Goal: Task Accomplishment & Management: Complete application form

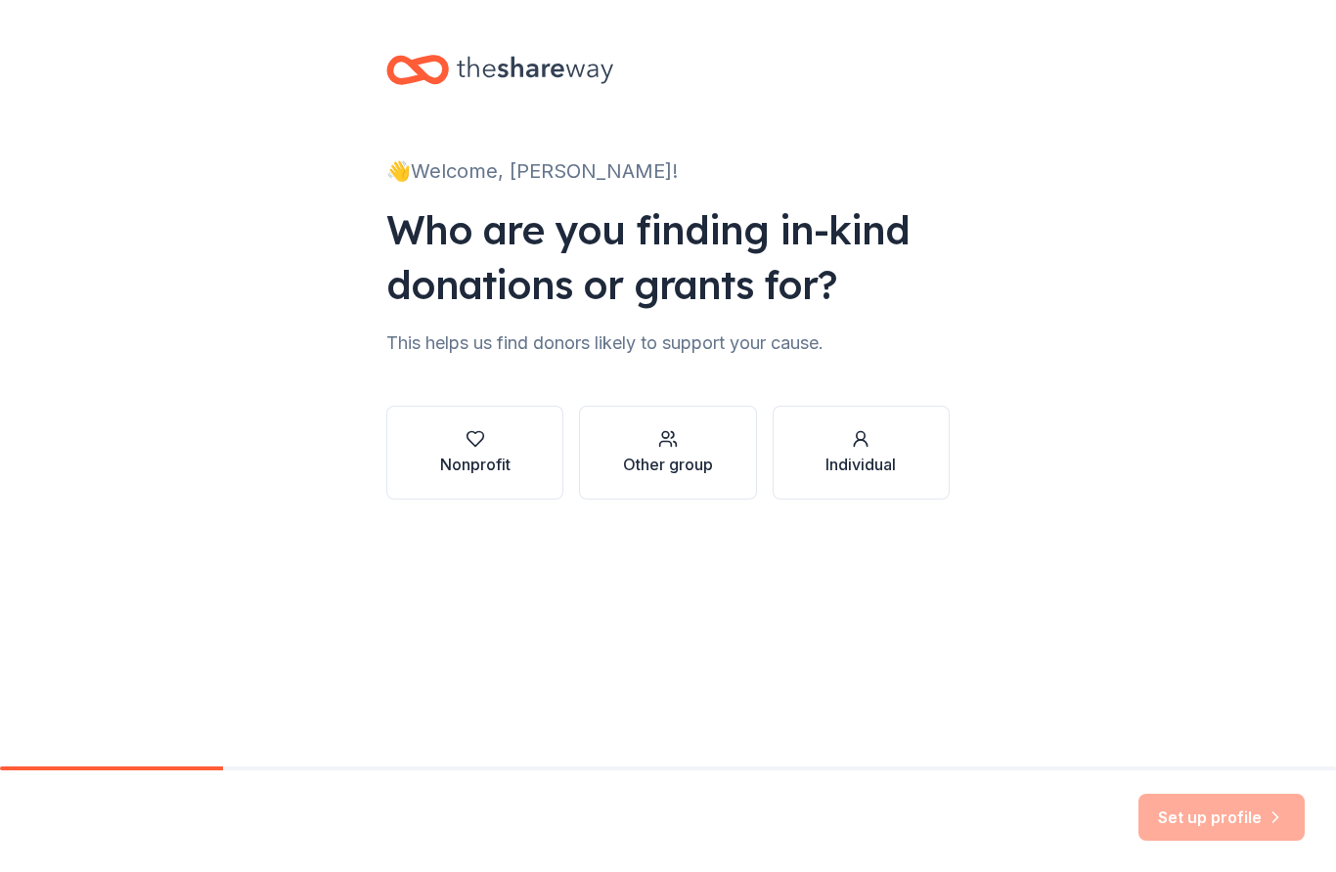
click at [506, 459] on div "Nonprofit" at bounding box center [475, 464] width 70 height 23
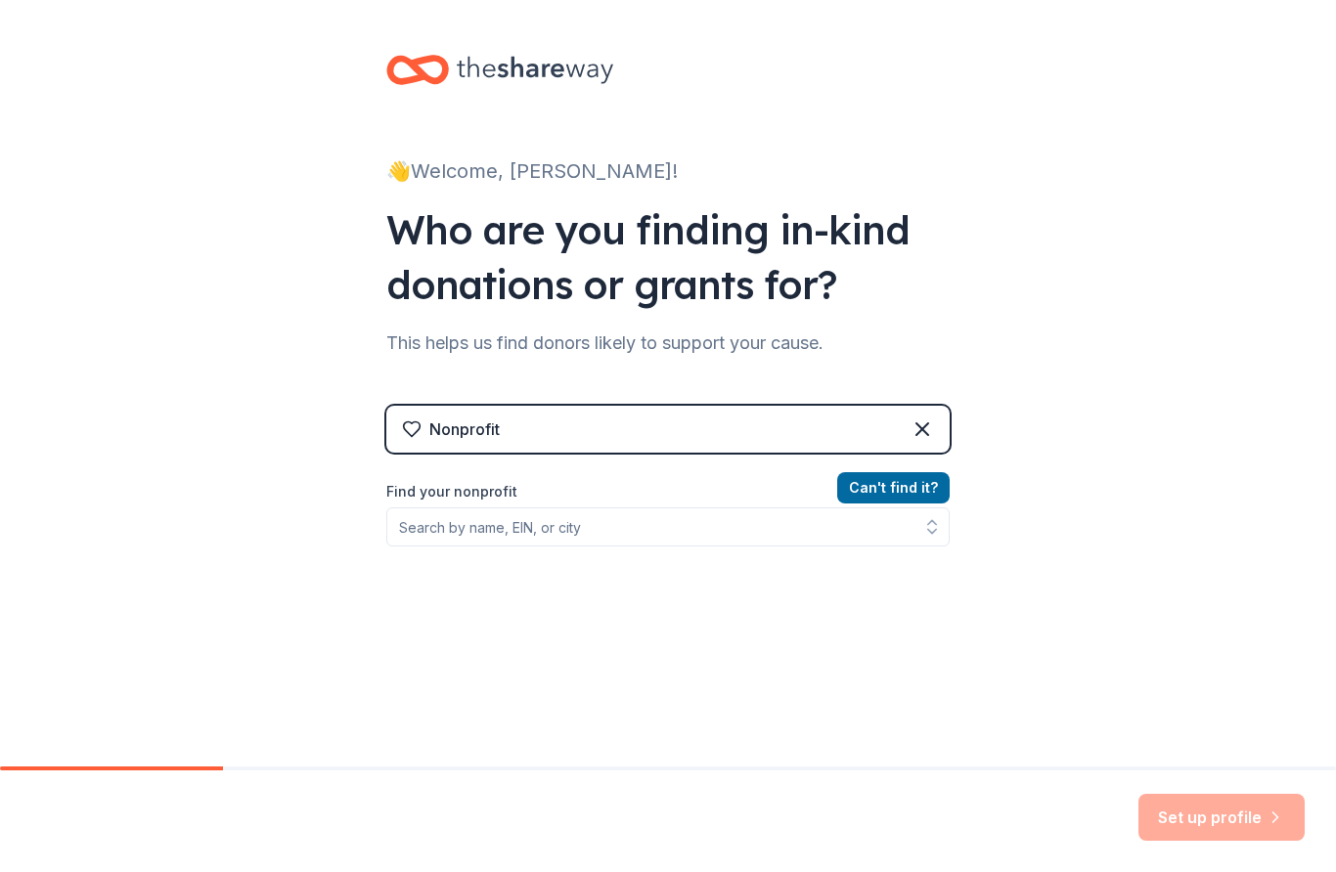
click at [872, 446] on div "Nonprofit" at bounding box center [667, 429] width 563 height 47
click at [635, 431] on div "Nonprofit" at bounding box center [667, 429] width 563 height 47
click at [507, 487] on label "Find your nonprofit" at bounding box center [667, 491] width 563 height 23
click at [1077, 249] on div "👋 Welcome, [PERSON_NAME]! Who are you finding in-kind donations or grants for? …" at bounding box center [668, 418] width 1336 height 836
click at [468, 436] on div "Nonprofit" at bounding box center [464, 429] width 70 height 23
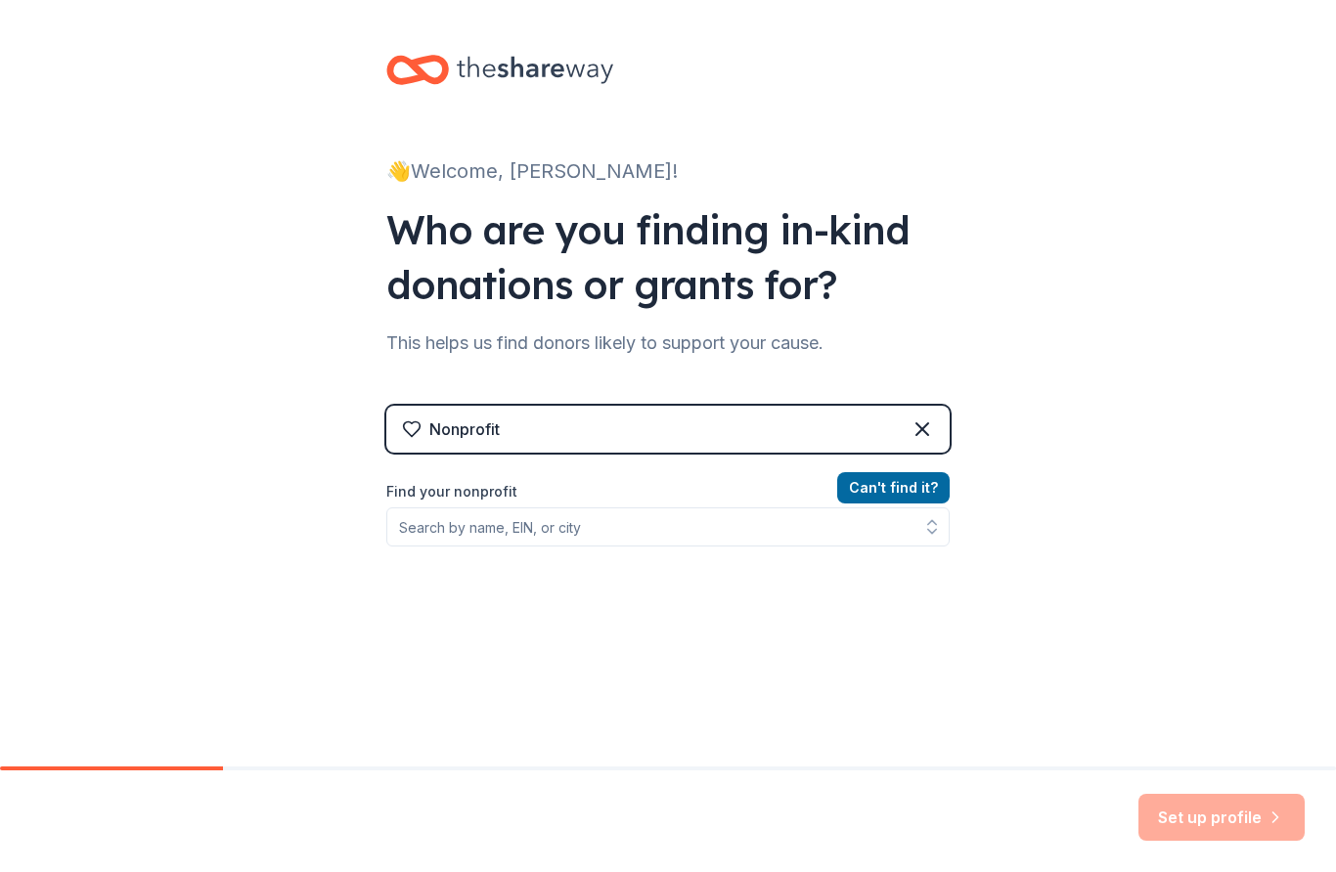
click at [510, 424] on div "Nonprofit" at bounding box center [667, 429] width 563 height 47
click at [932, 421] on icon at bounding box center [922, 429] width 23 height 23
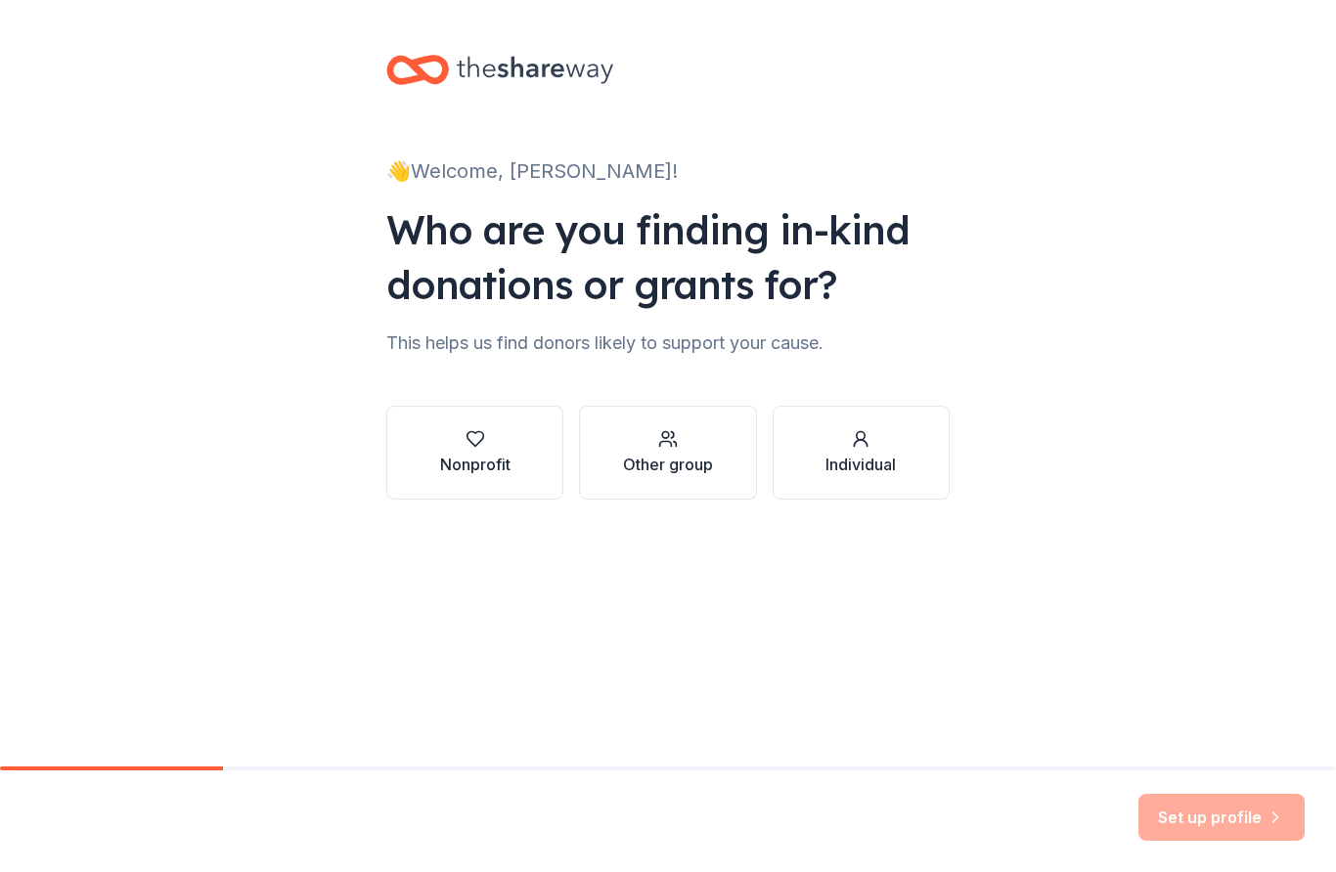
click at [460, 471] on div "Nonprofit" at bounding box center [475, 464] width 70 height 23
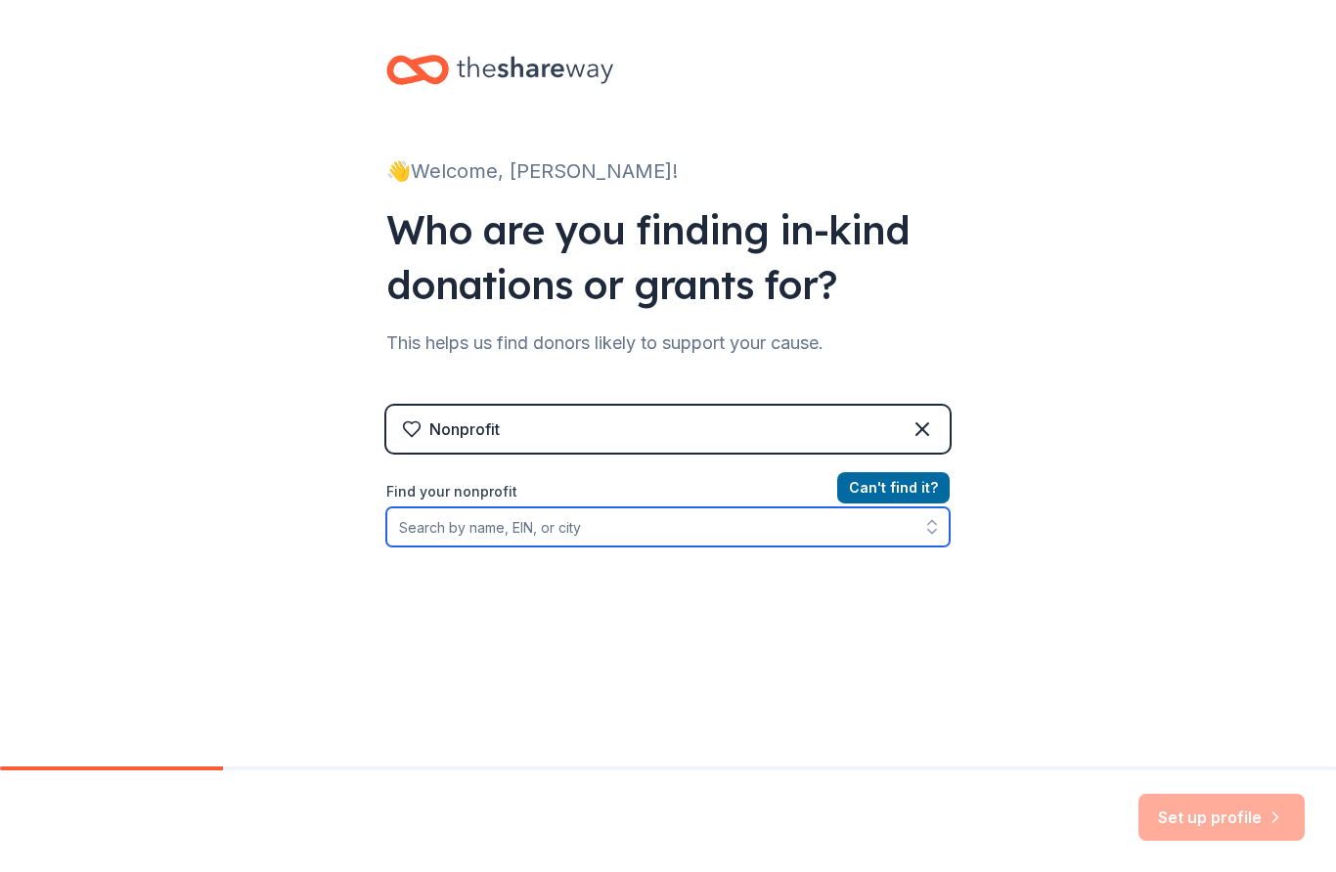
click at [608, 520] on input "Find your nonprofit" at bounding box center [667, 527] width 563 height 39
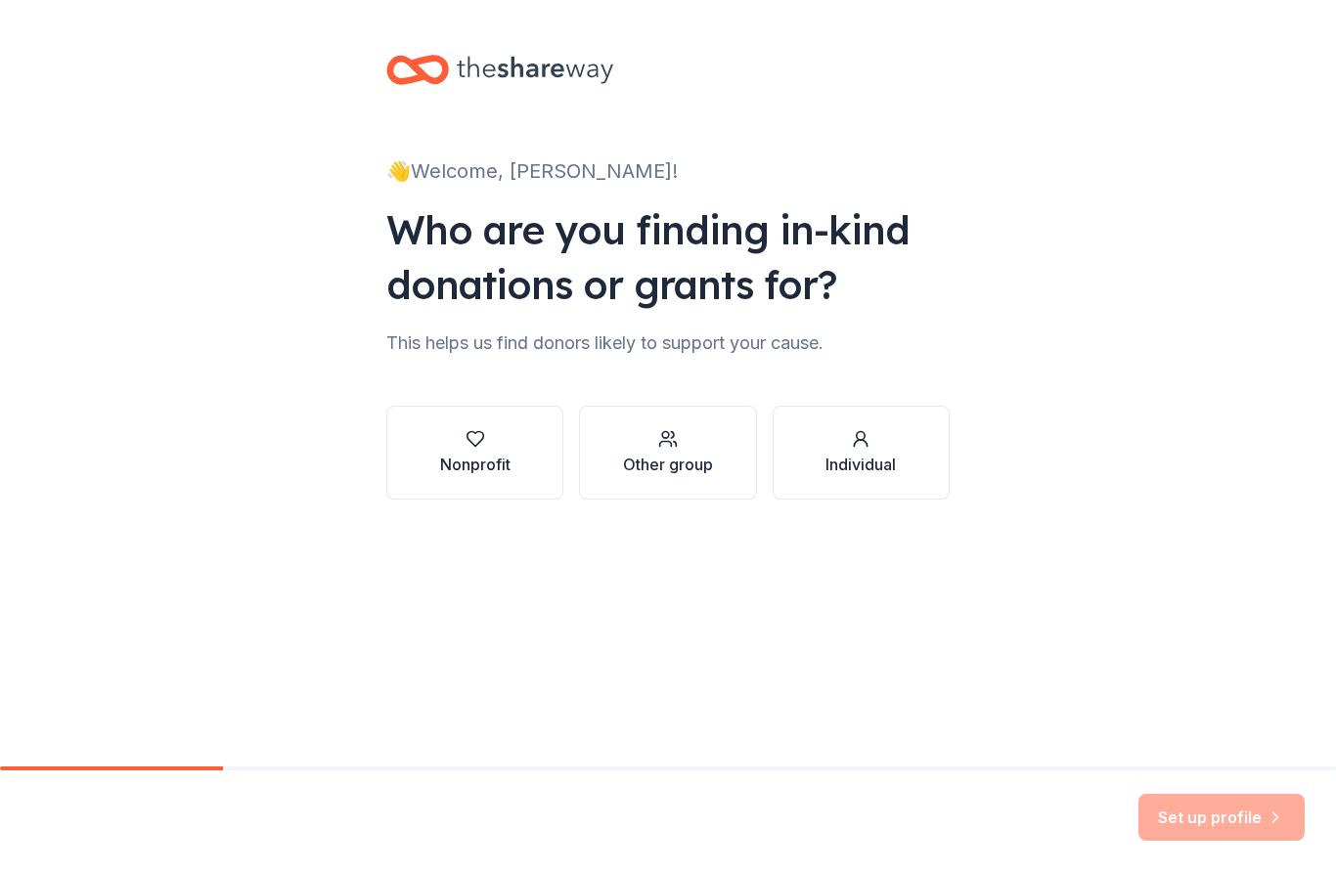
click at [506, 447] on div "button" at bounding box center [475, 439] width 70 height 20
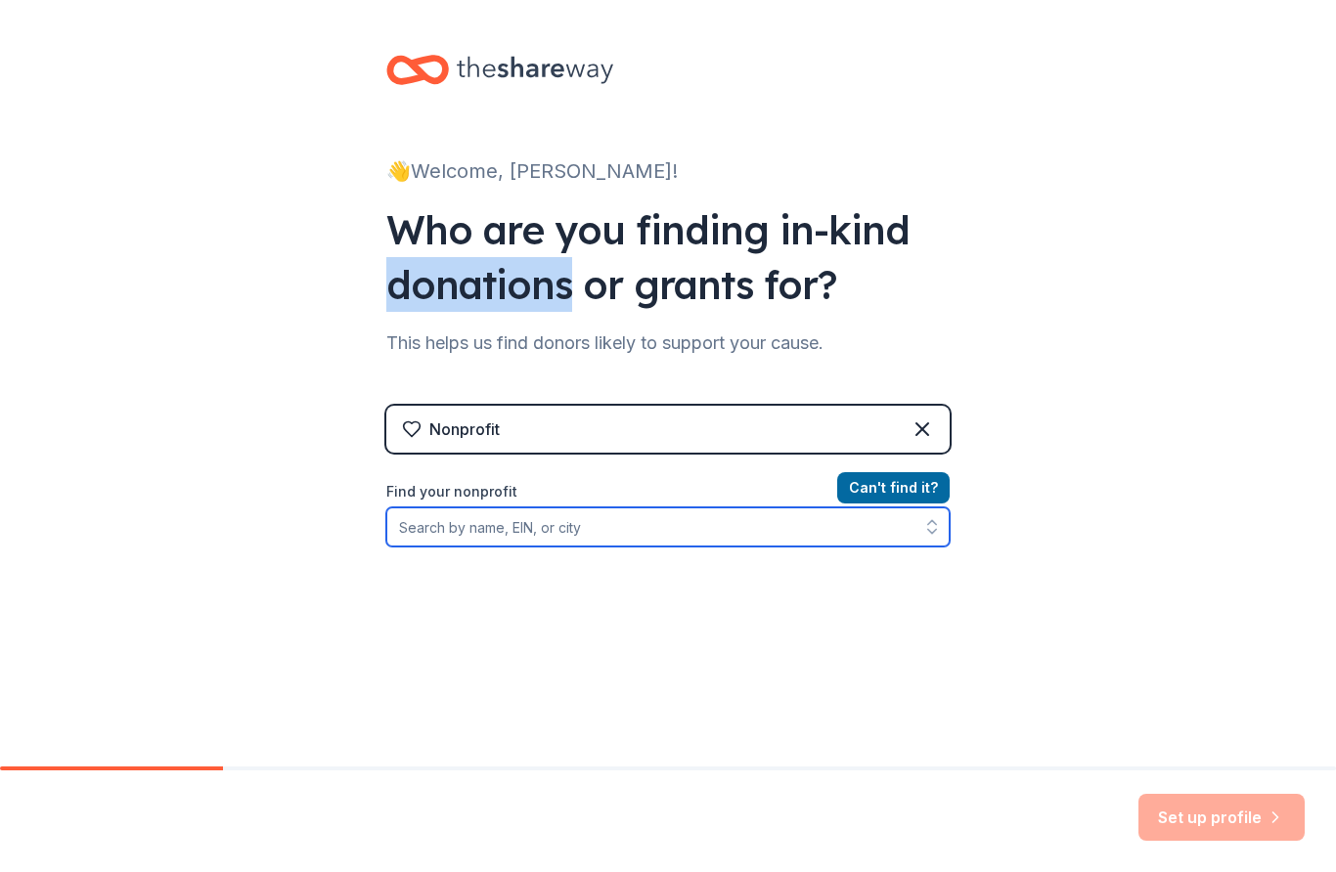
click at [598, 522] on input "Find your nonprofit" at bounding box center [667, 527] width 563 height 39
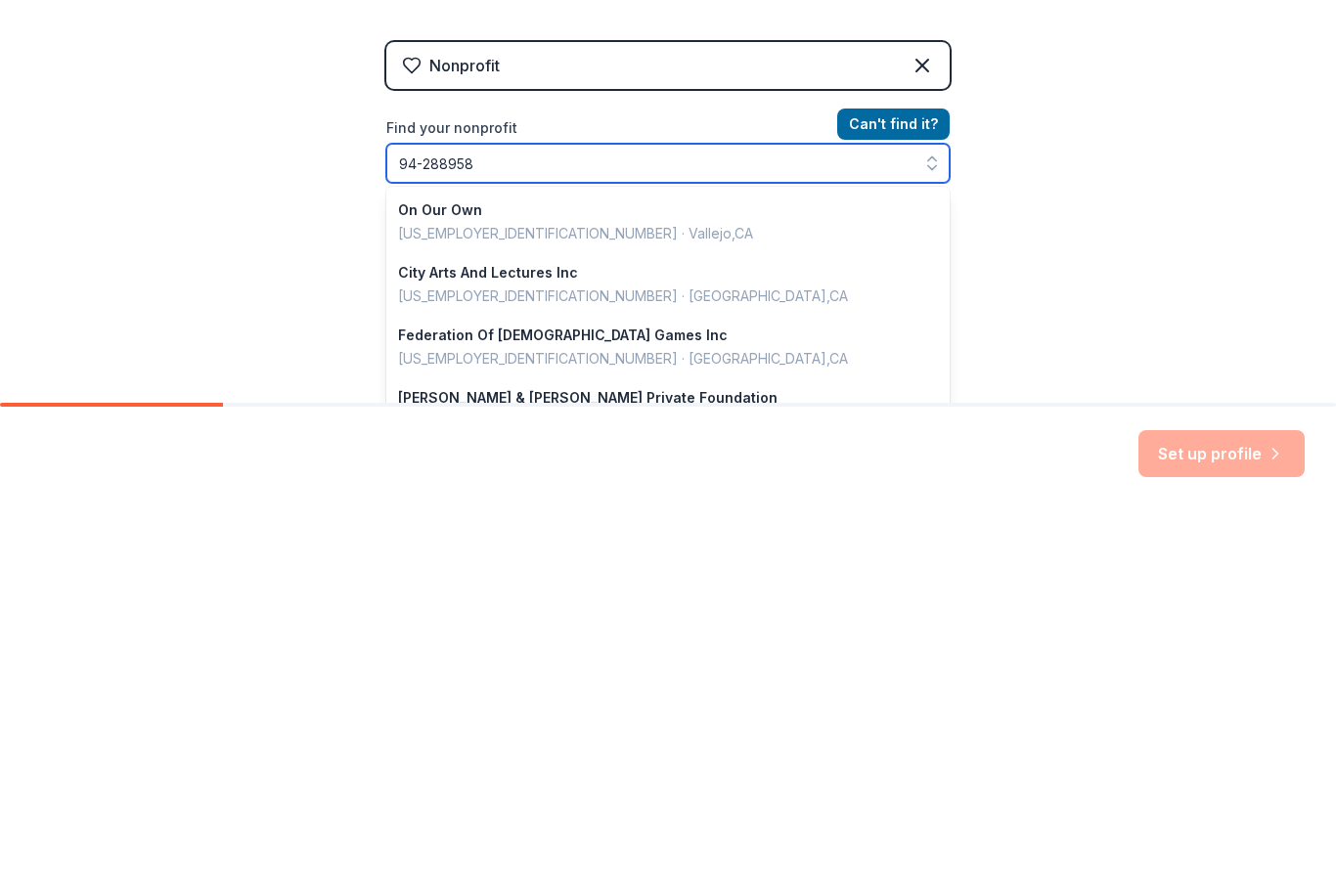
type input "94-2889589"
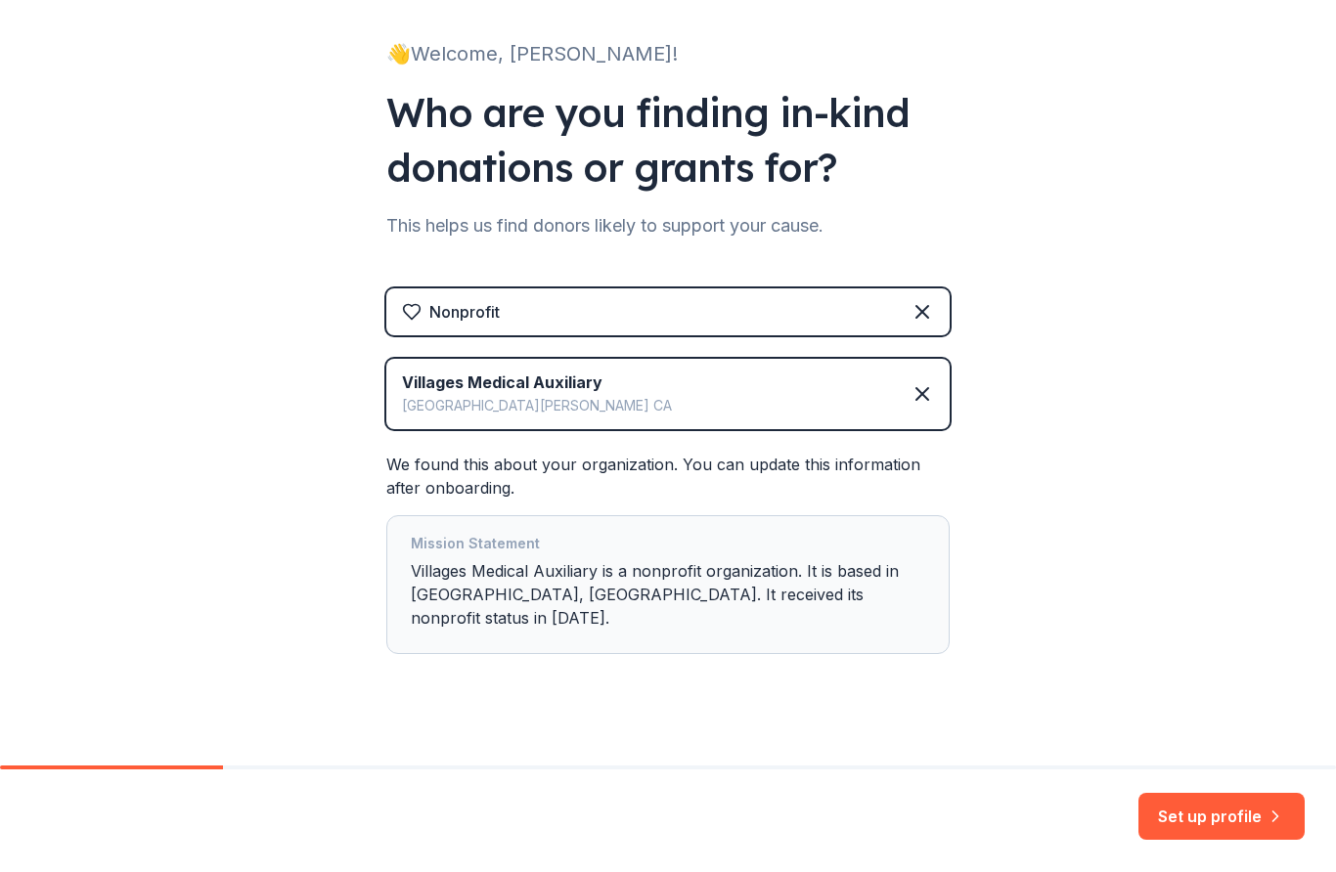
scroll to position [114, 0]
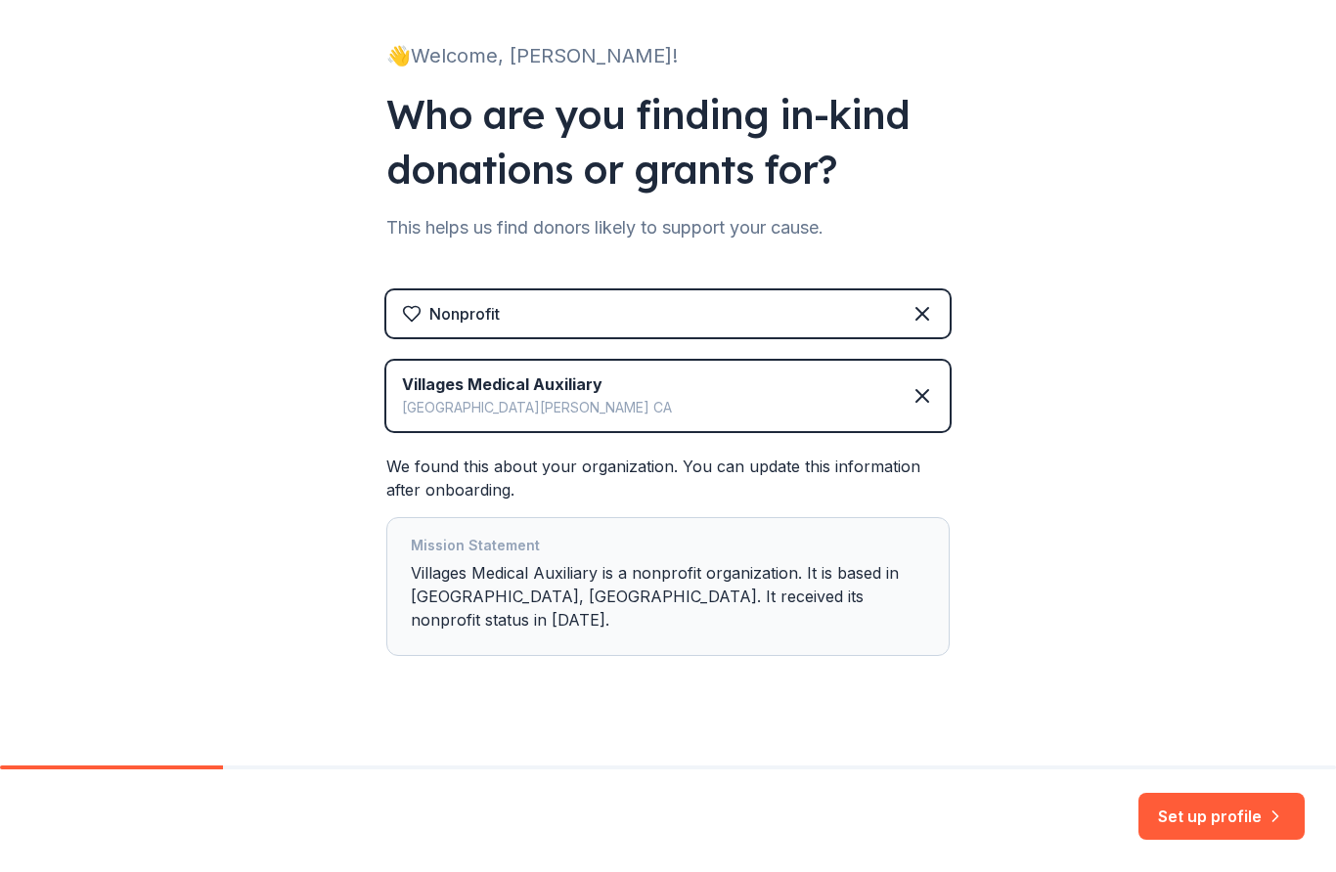
click at [1248, 828] on button "Set up profile" at bounding box center [1221, 817] width 166 height 47
click at [1240, 831] on div "Set up profile" at bounding box center [1221, 817] width 166 height 47
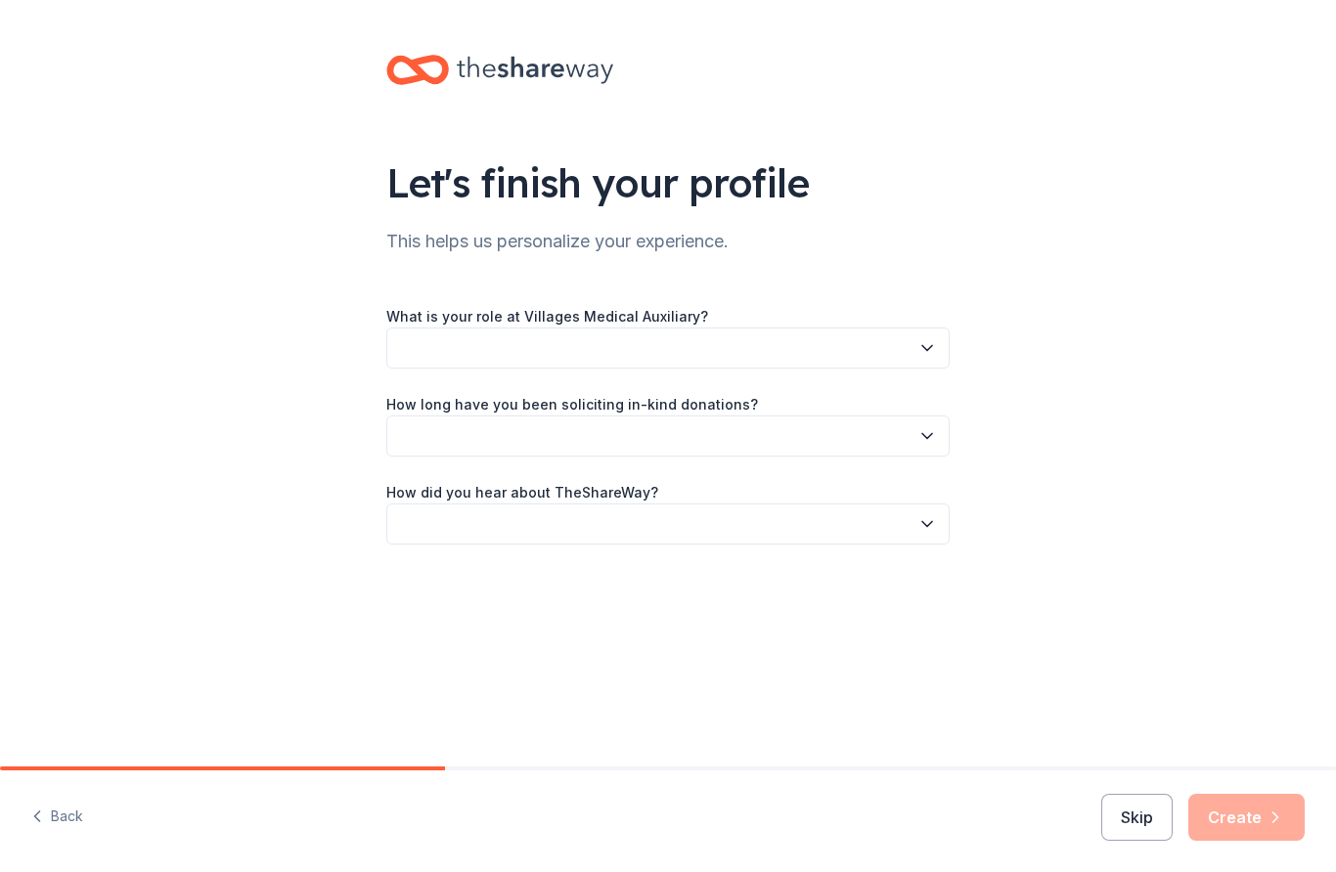
click at [518, 344] on button "button" at bounding box center [667, 348] width 563 height 41
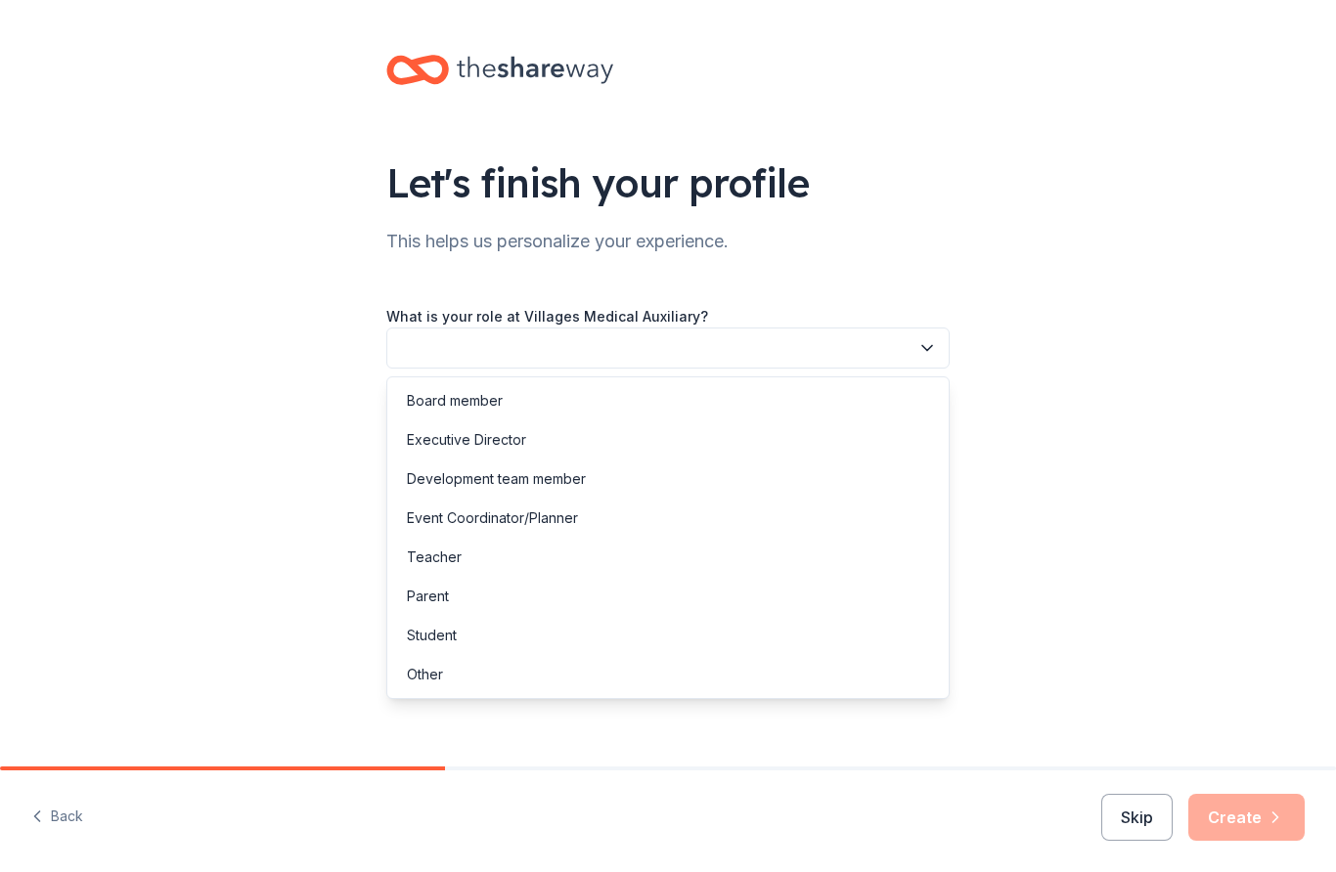
click at [543, 517] on div "Event Coordinator/Planner" at bounding box center [492, 518] width 171 height 23
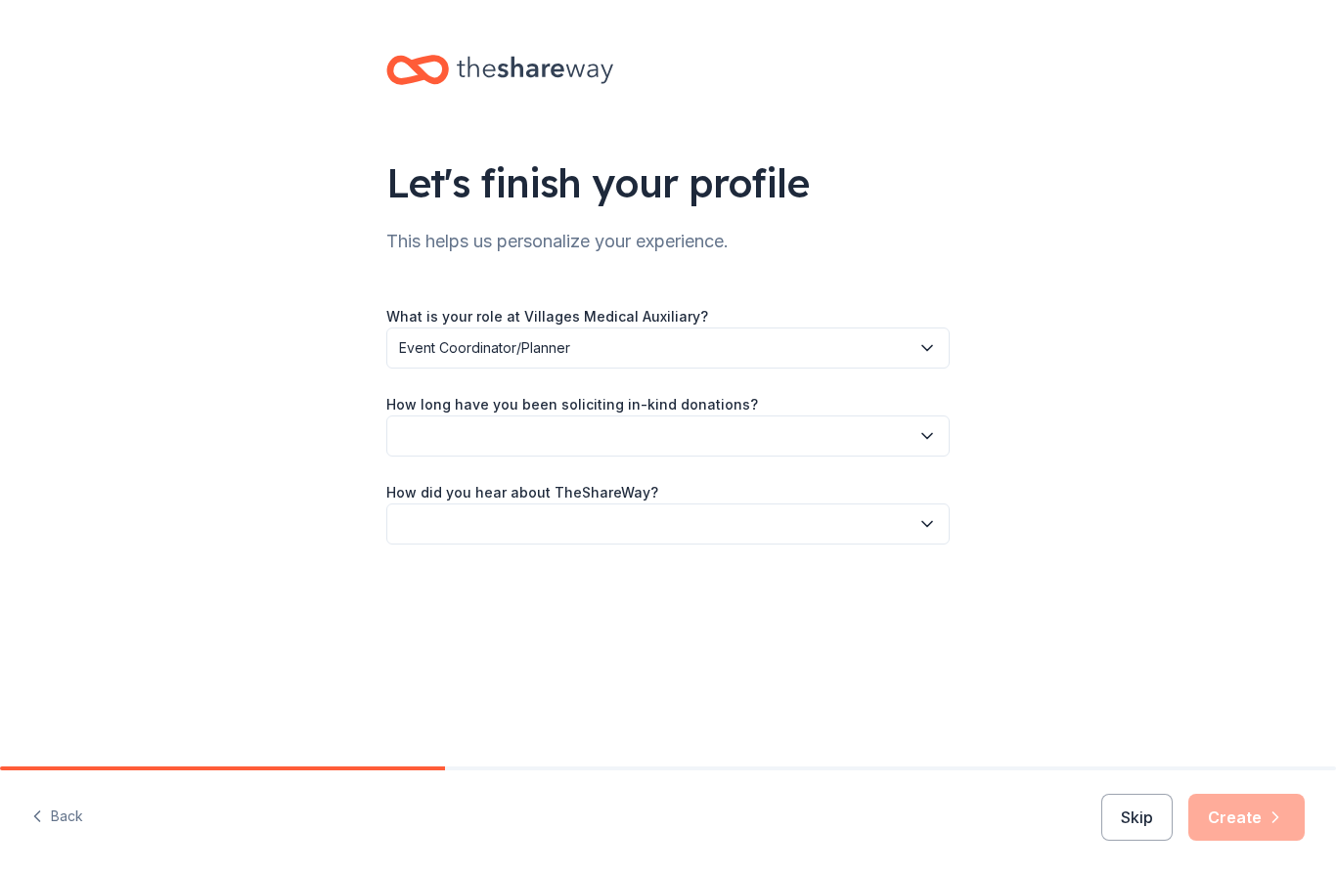
click at [533, 446] on button "button" at bounding box center [667, 436] width 563 height 41
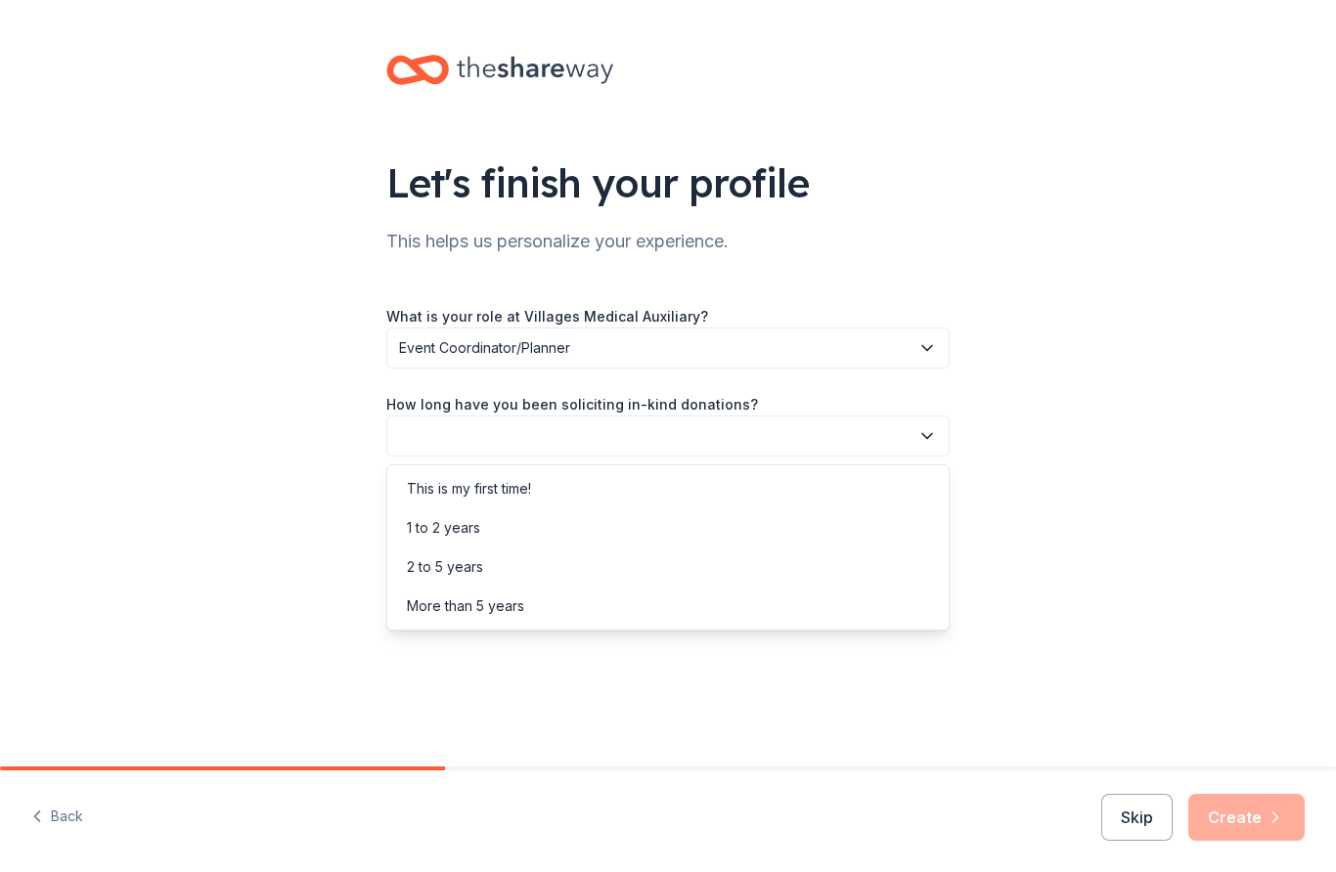
click at [505, 599] on div "More than 5 years" at bounding box center [465, 606] width 117 height 23
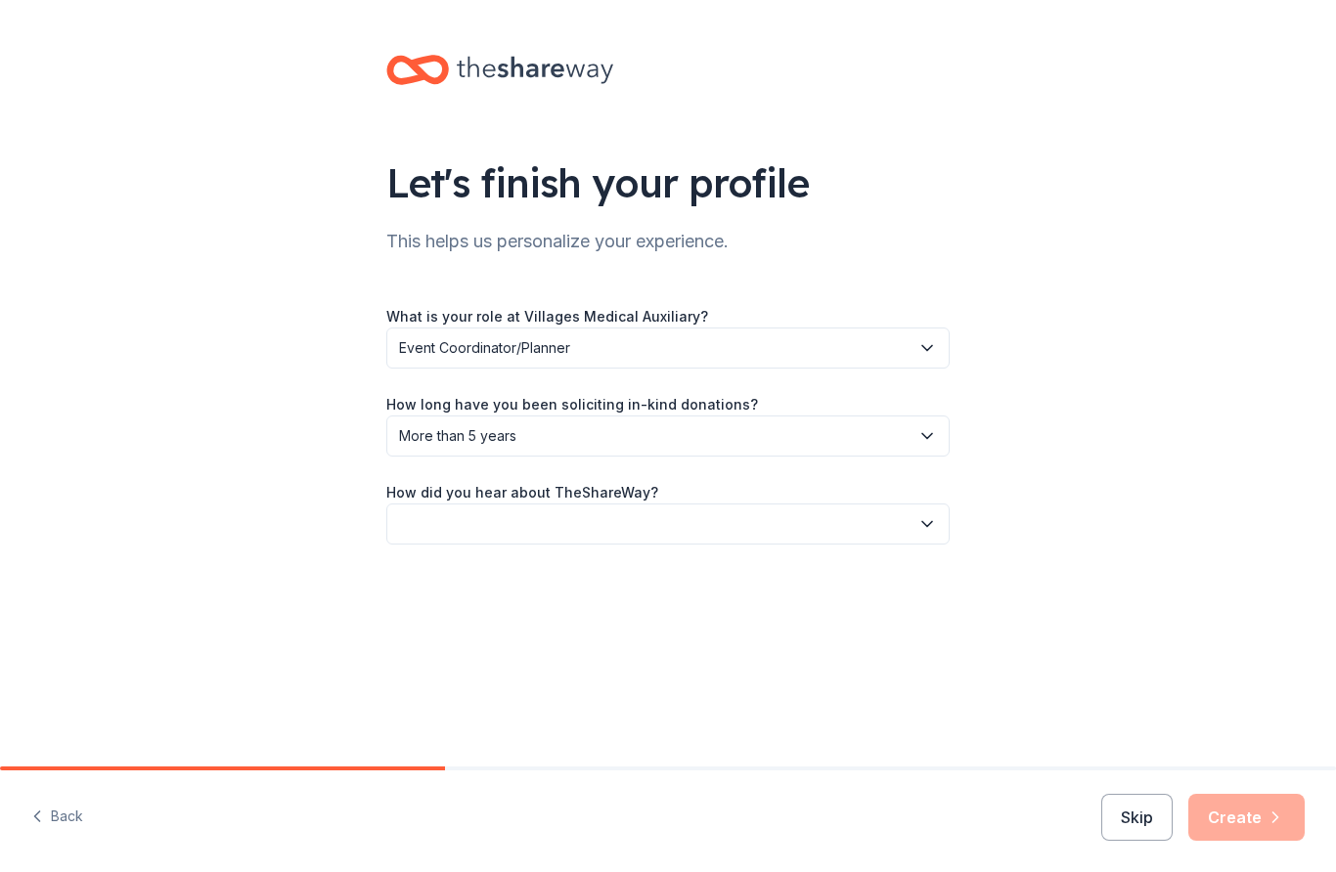
click at [525, 524] on button "button" at bounding box center [667, 524] width 563 height 41
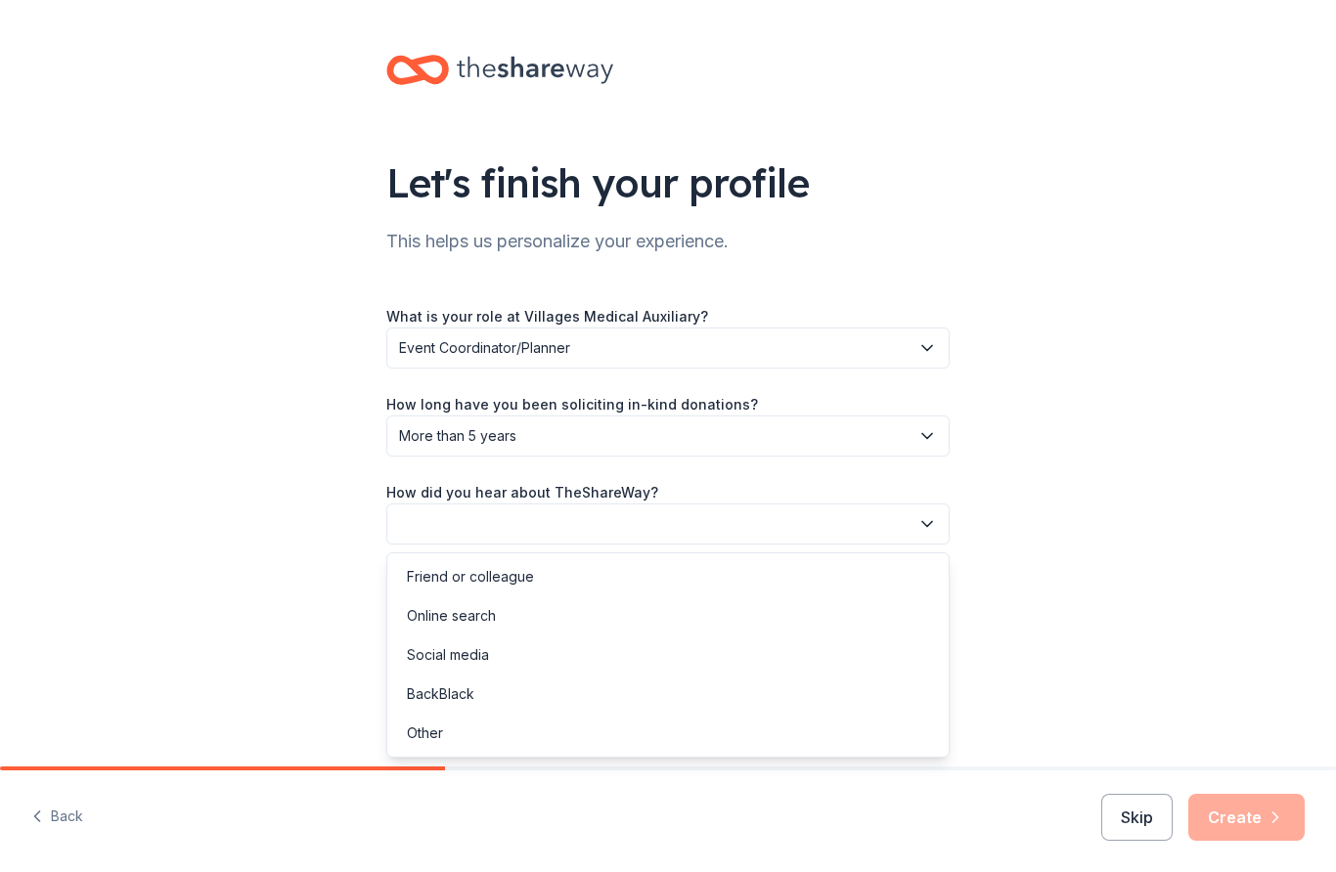
click at [505, 608] on div "Online search" at bounding box center [668, 616] width 554 height 39
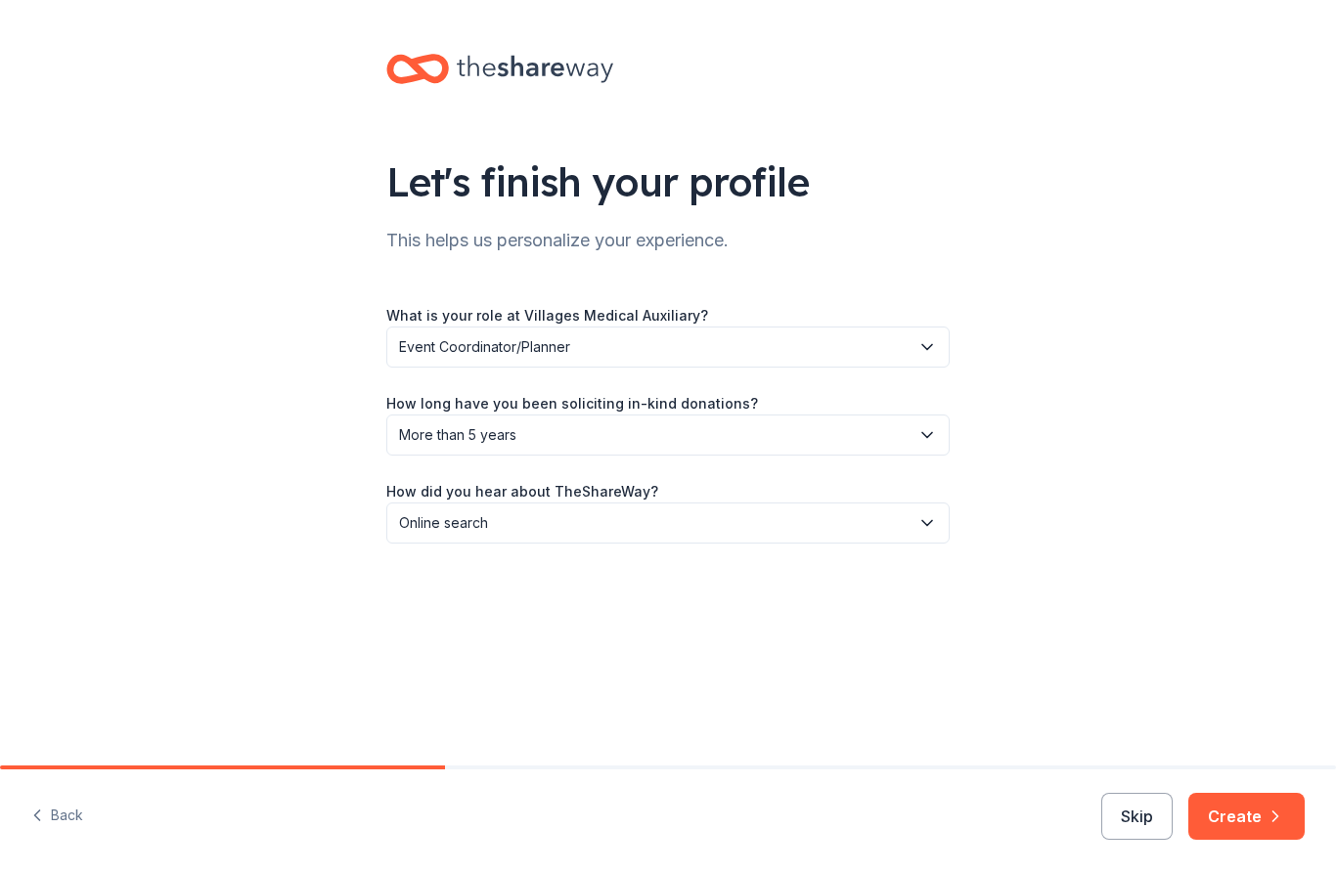
click at [1264, 810] on button "Create" at bounding box center [1246, 817] width 116 height 47
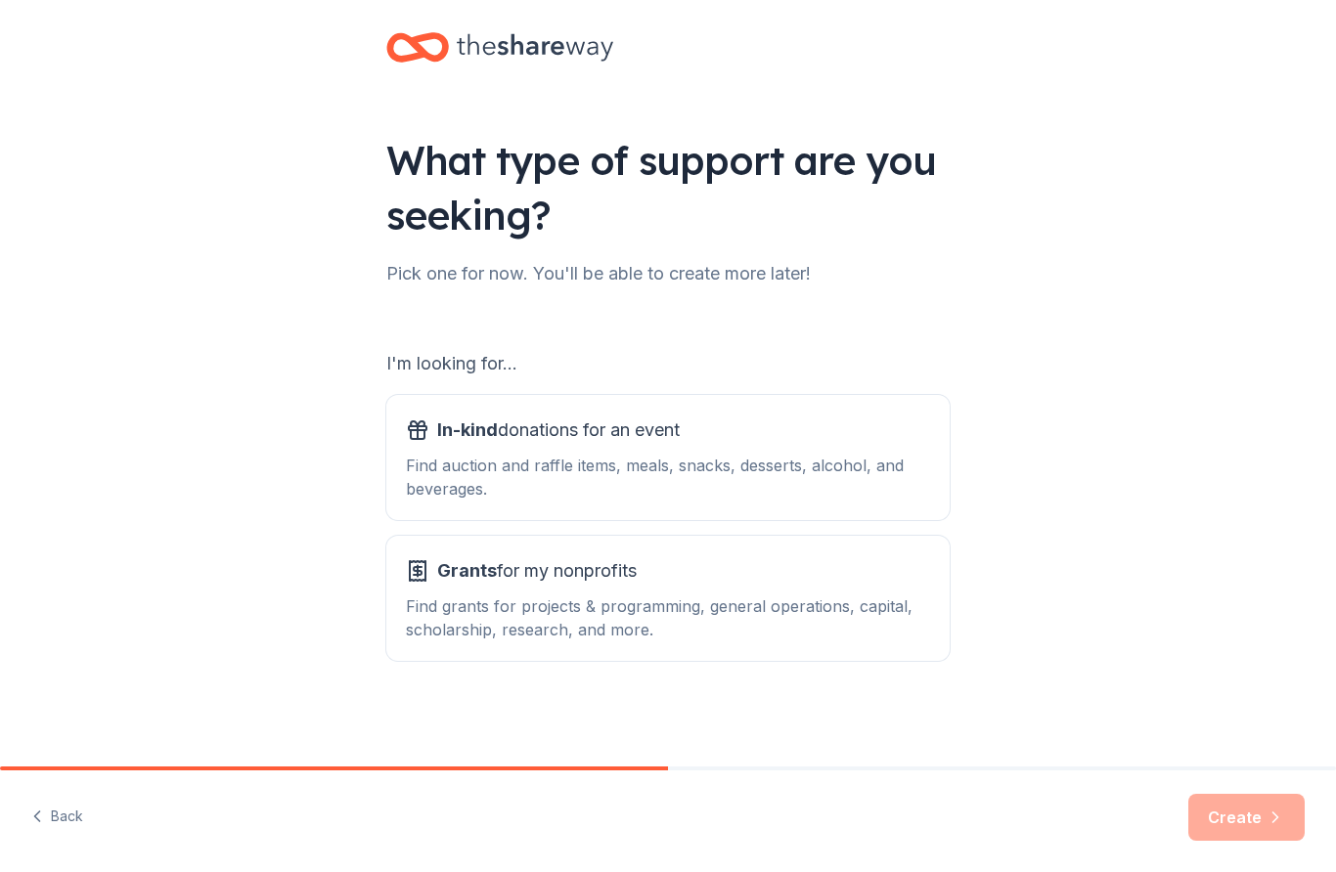
scroll to position [22, 0]
click at [647, 459] on div "Find auction and raffle items, meals, snacks, desserts, alcohol, and beverages." at bounding box center [668, 477] width 524 height 47
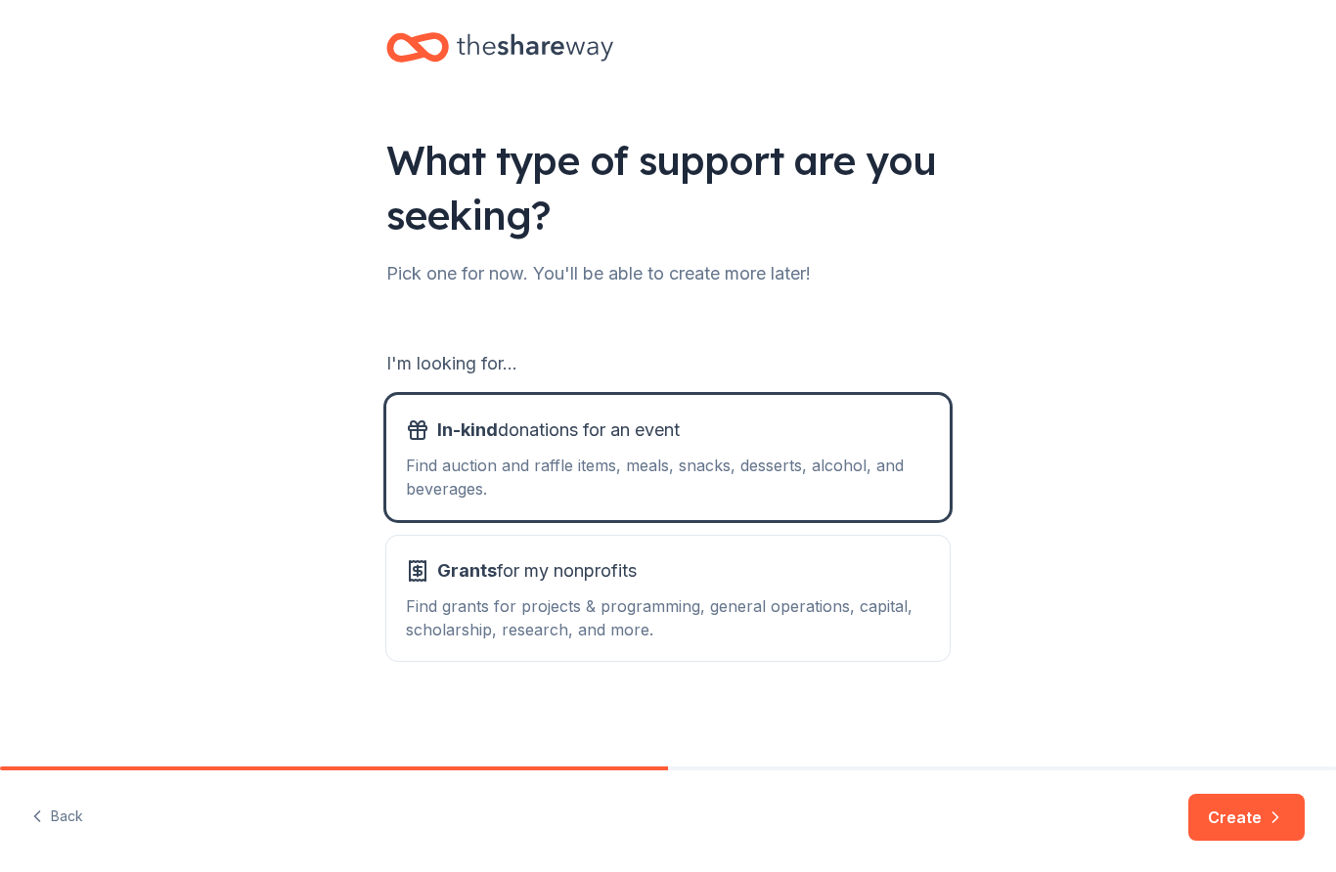
click at [1265, 834] on button "Create" at bounding box center [1246, 817] width 116 height 47
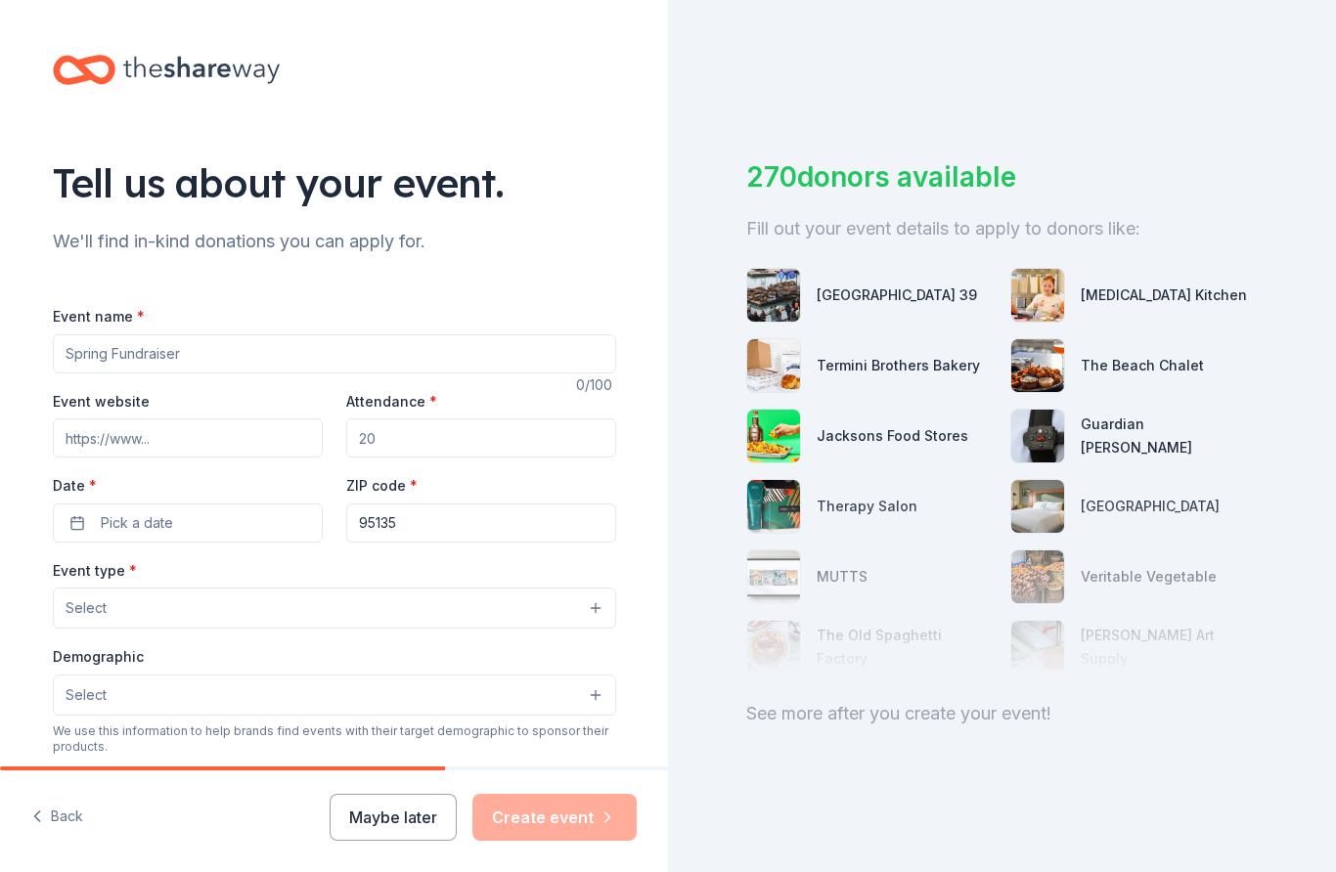
click at [214, 359] on input "Event name *" at bounding box center [334, 353] width 563 height 39
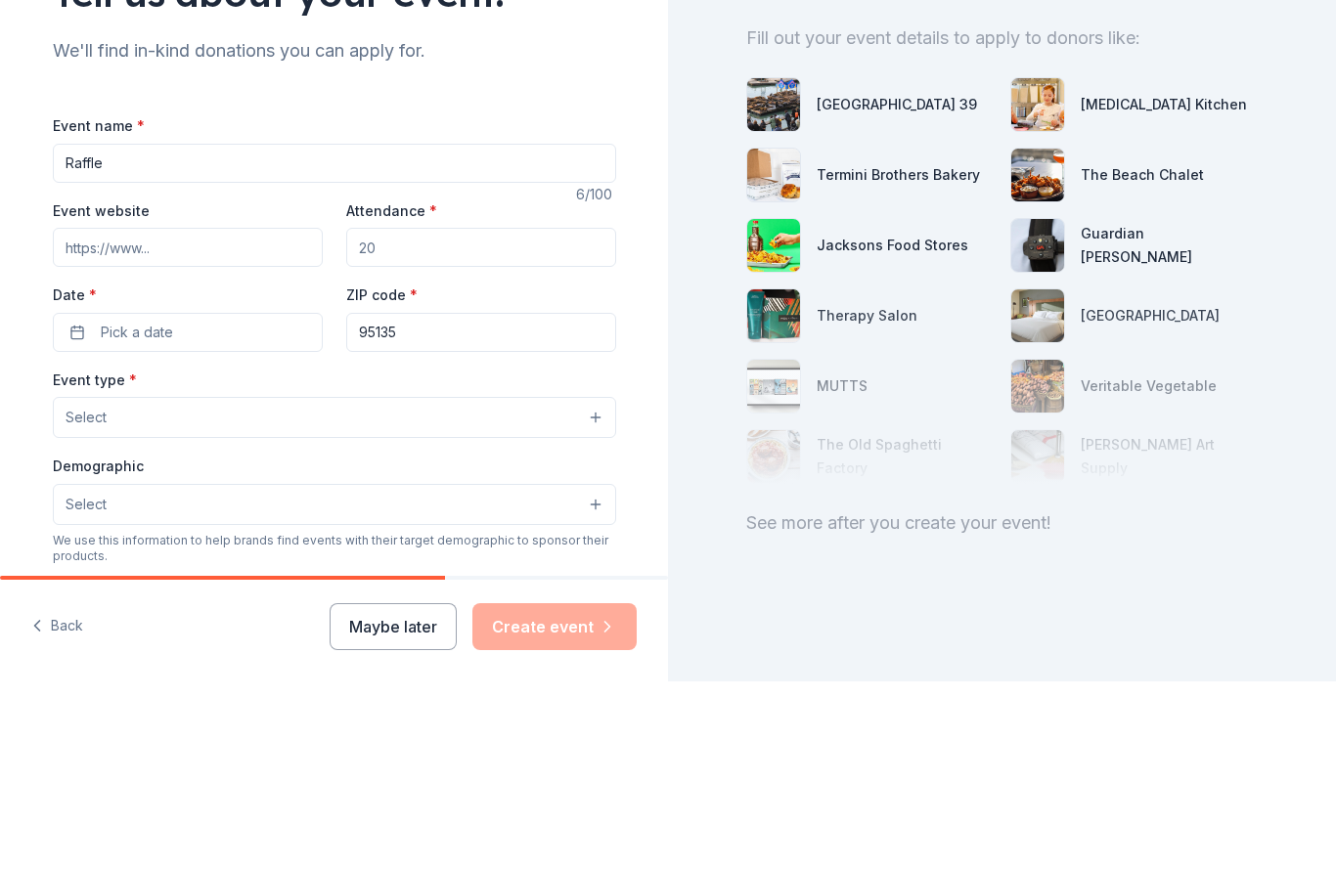
type input "Raffle"
click at [431, 419] on input "Attendance *" at bounding box center [481, 438] width 270 height 39
type input "200"
click at [210, 476] on label "Date *" at bounding box center [188, 486] width 270 height 20
click at [210, 504] on button "Pick a date" at bounding box center [188, 523] width 270 height 39
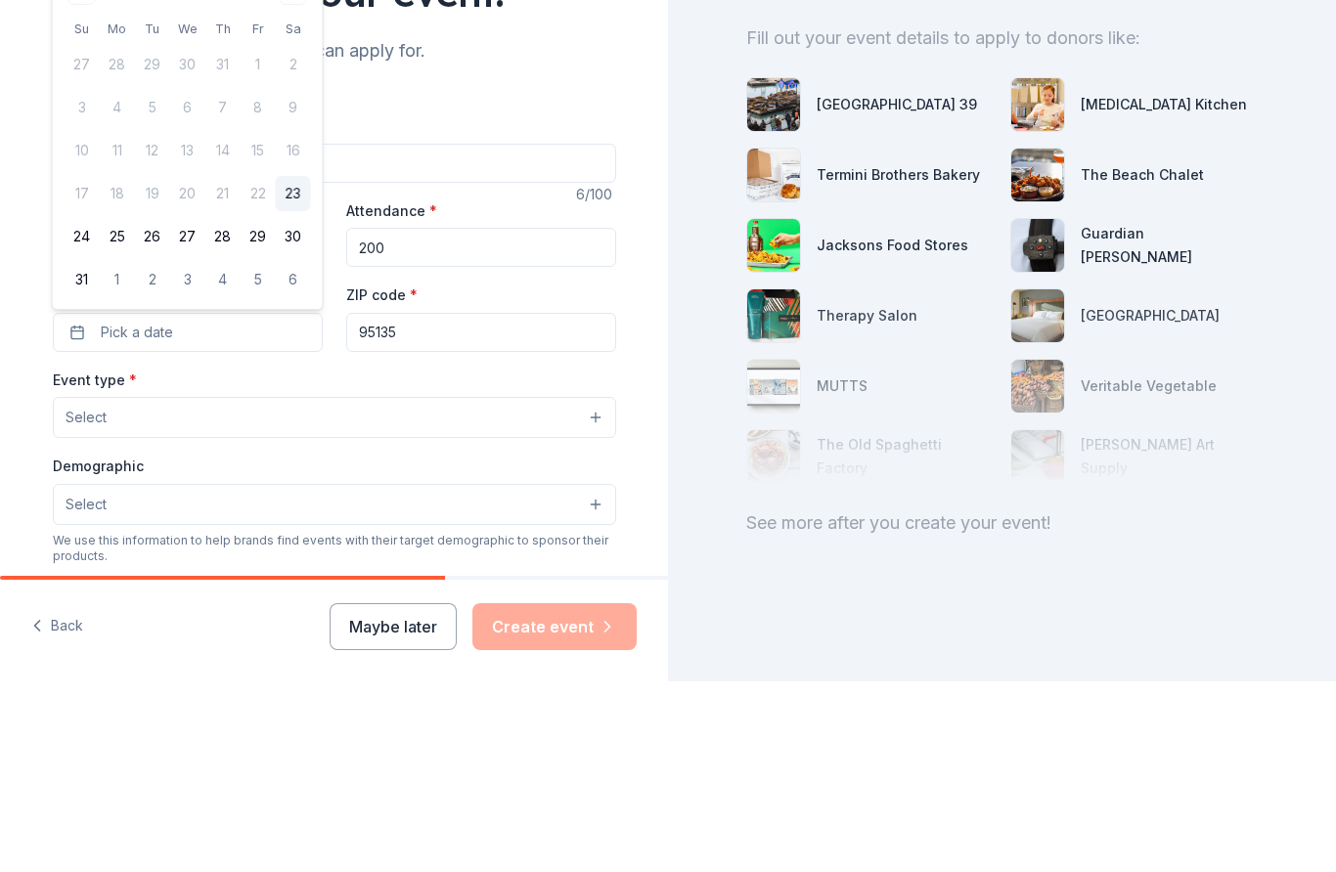
scroll to position [82, 0]
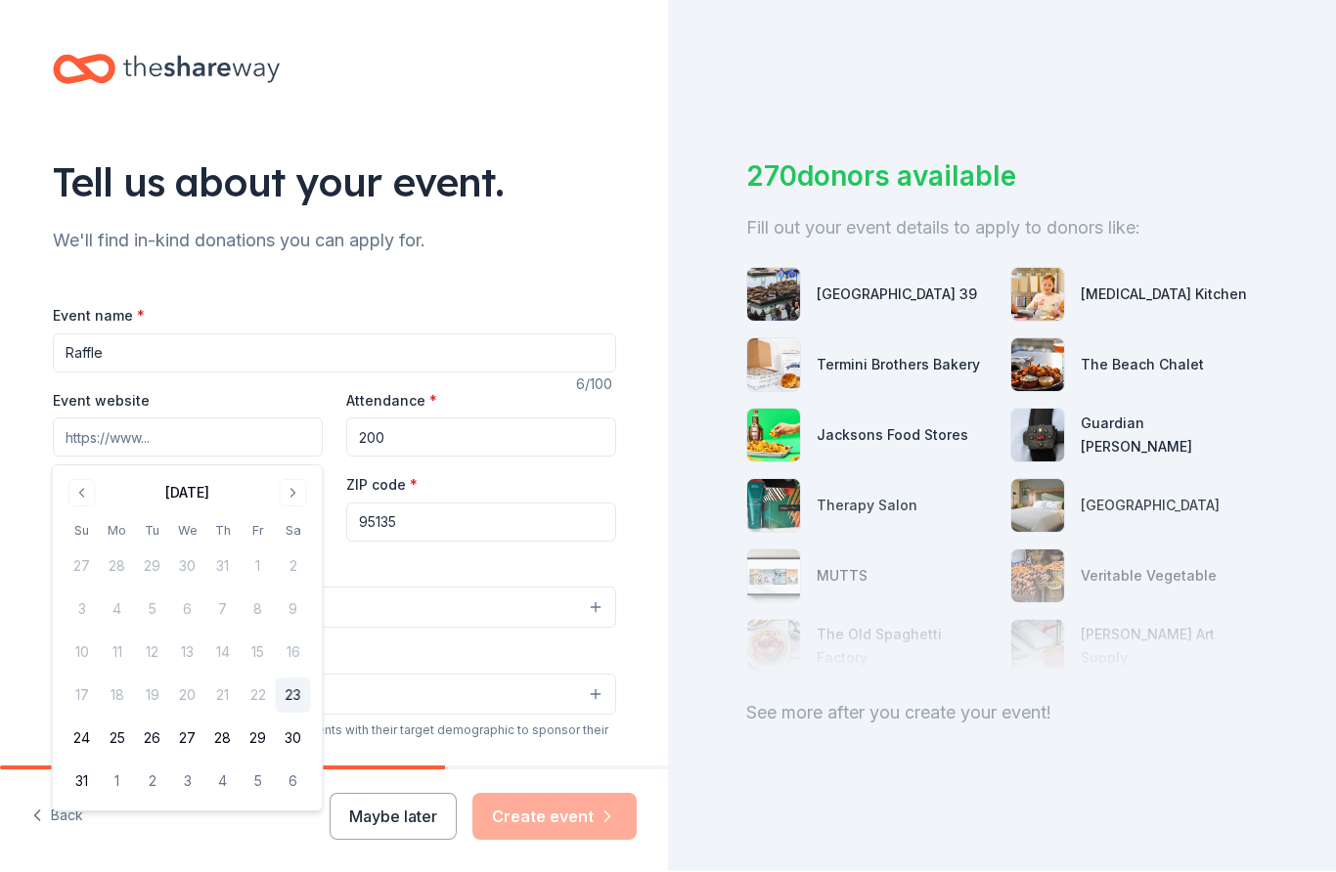
click at [88, 502] on button "Go to previous month" at bounding box center [81, 493] width 27 height 27
click at [305, 494] on button "Go to next month" at bounding box center [293, 493] width 27 height 27
click at [305, 493] on button "Go to next month" at bounding box center [293, 493] width 27 height 27
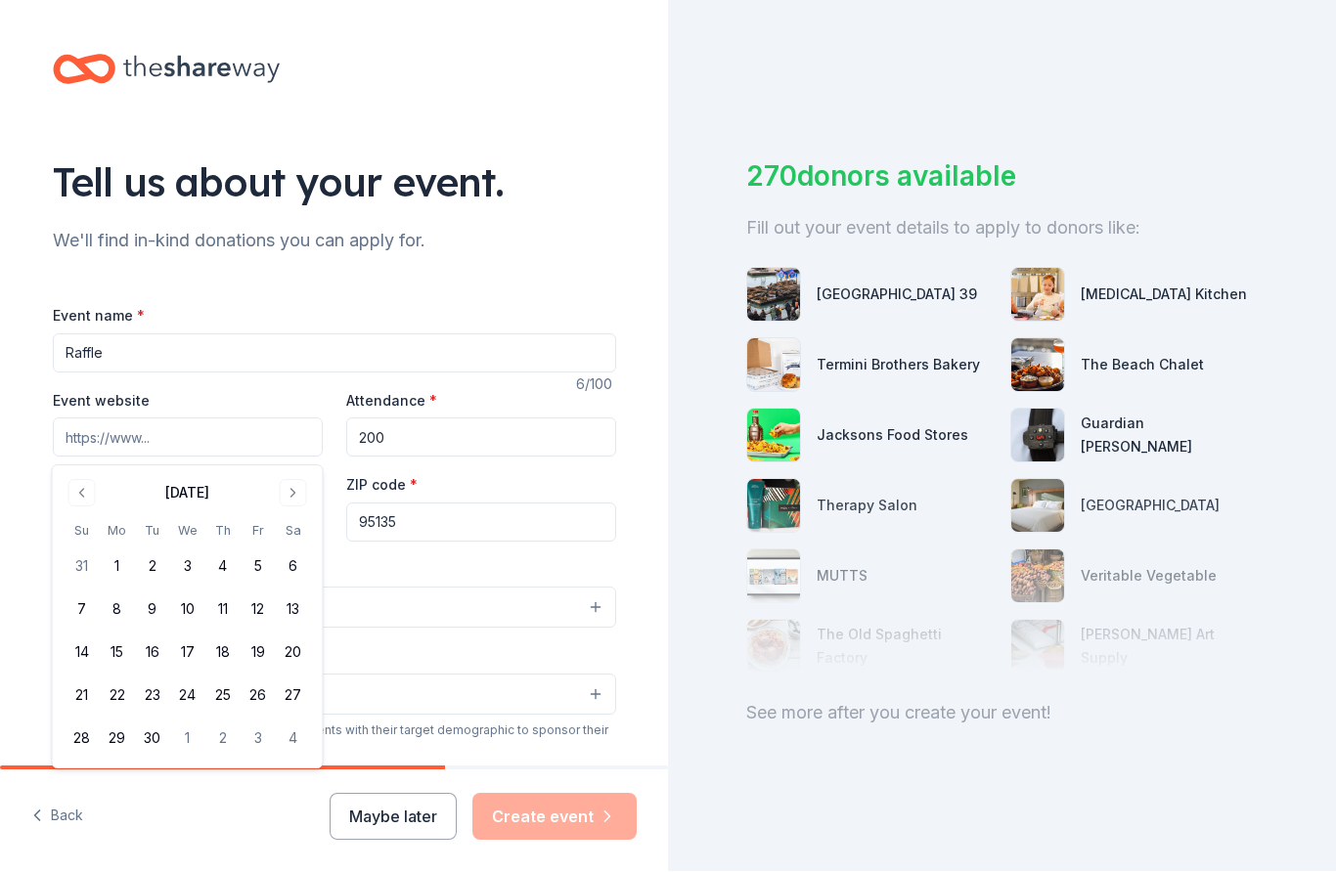
click at [299, 490] on button "Go to next month" at bounding box center [293, 493] width 27 height 27
click at [197, 668] on button "15" at bounding box center [187, 653] width 35 height 35
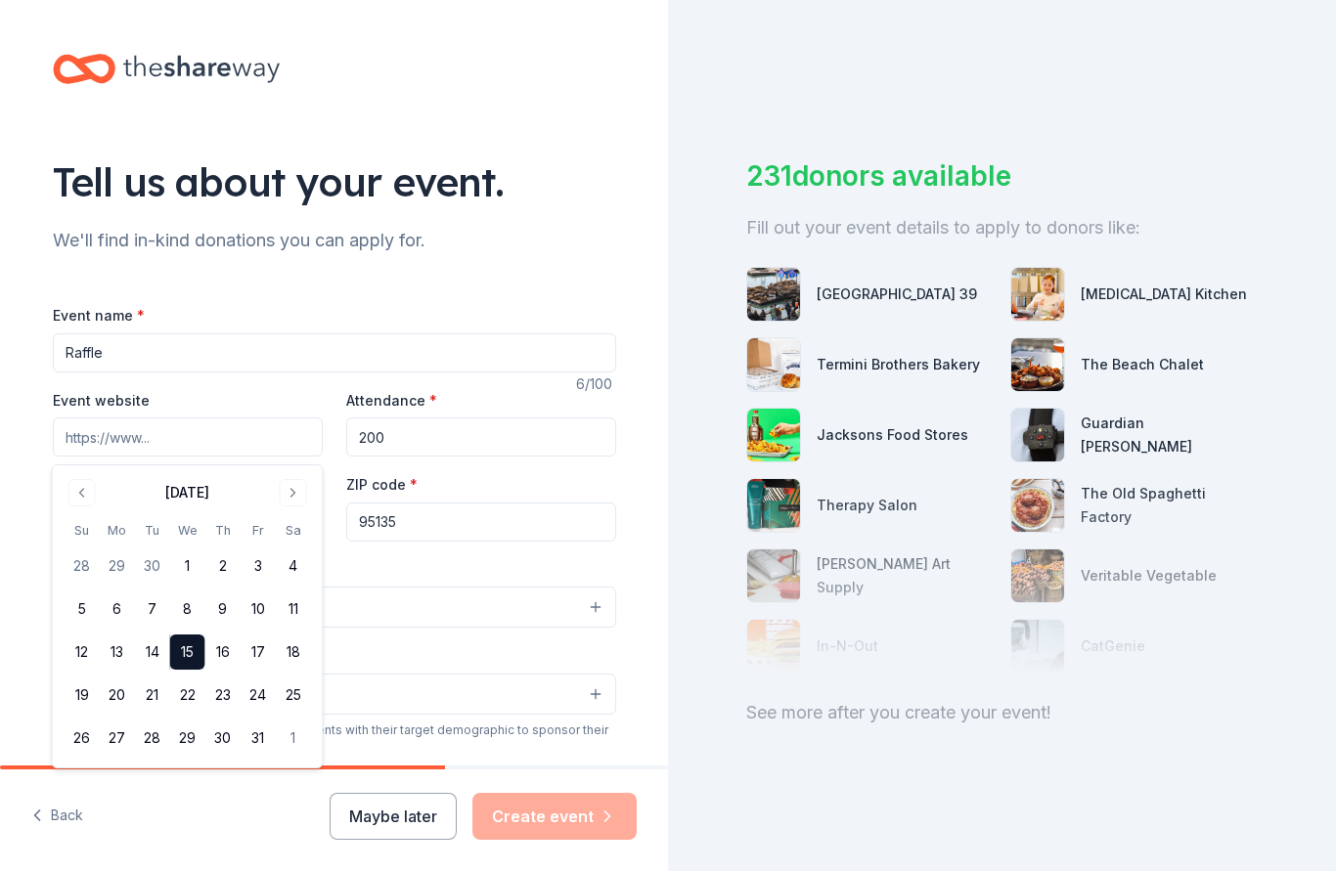
click at [224, 476] on label "Date *" at bounding box center [188, 486] width 270 height 20
click at [224, 504] on button "10/15/2025" at bounding box center [188, 523] width 270 height 39
click at [306, 512] on span "button" at bounding box center [301, 523] width 23 height 23
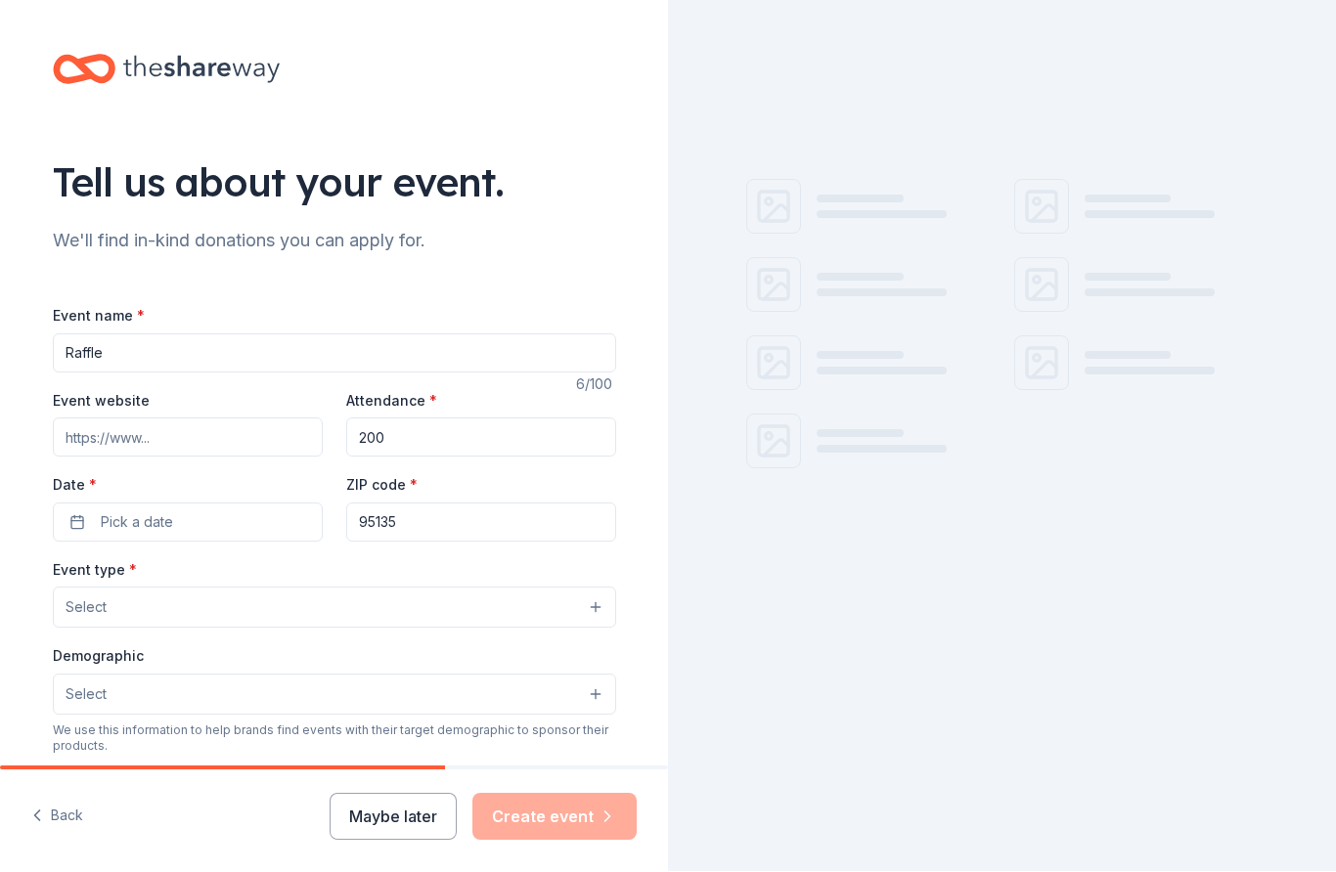
click at [184, 504] on button "Pick a date" at bounding box center [188, 523] width 270 height 39
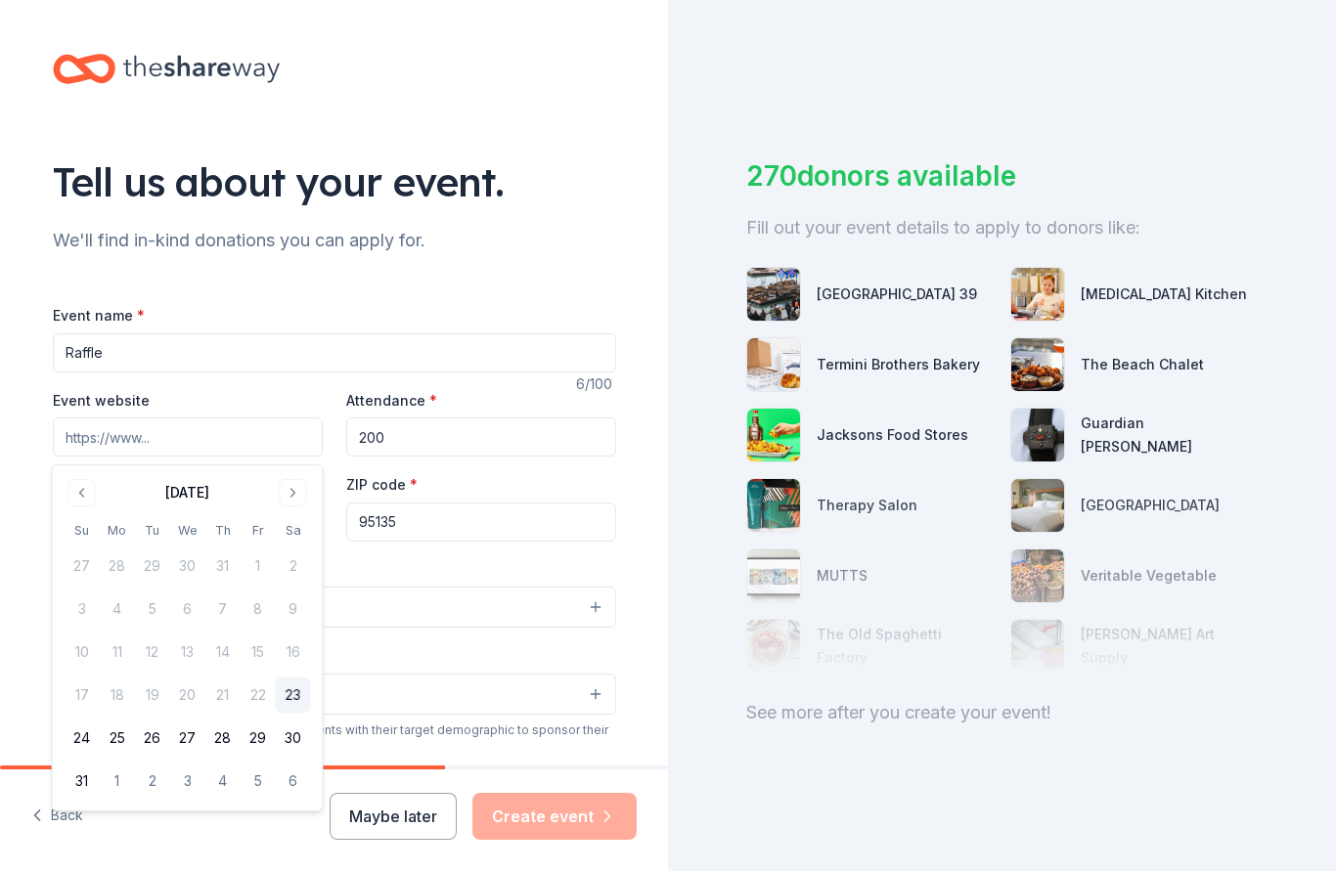
click at [304, 489] on button "Go to next month" at bounding box center [293, 493] width 27 height 27
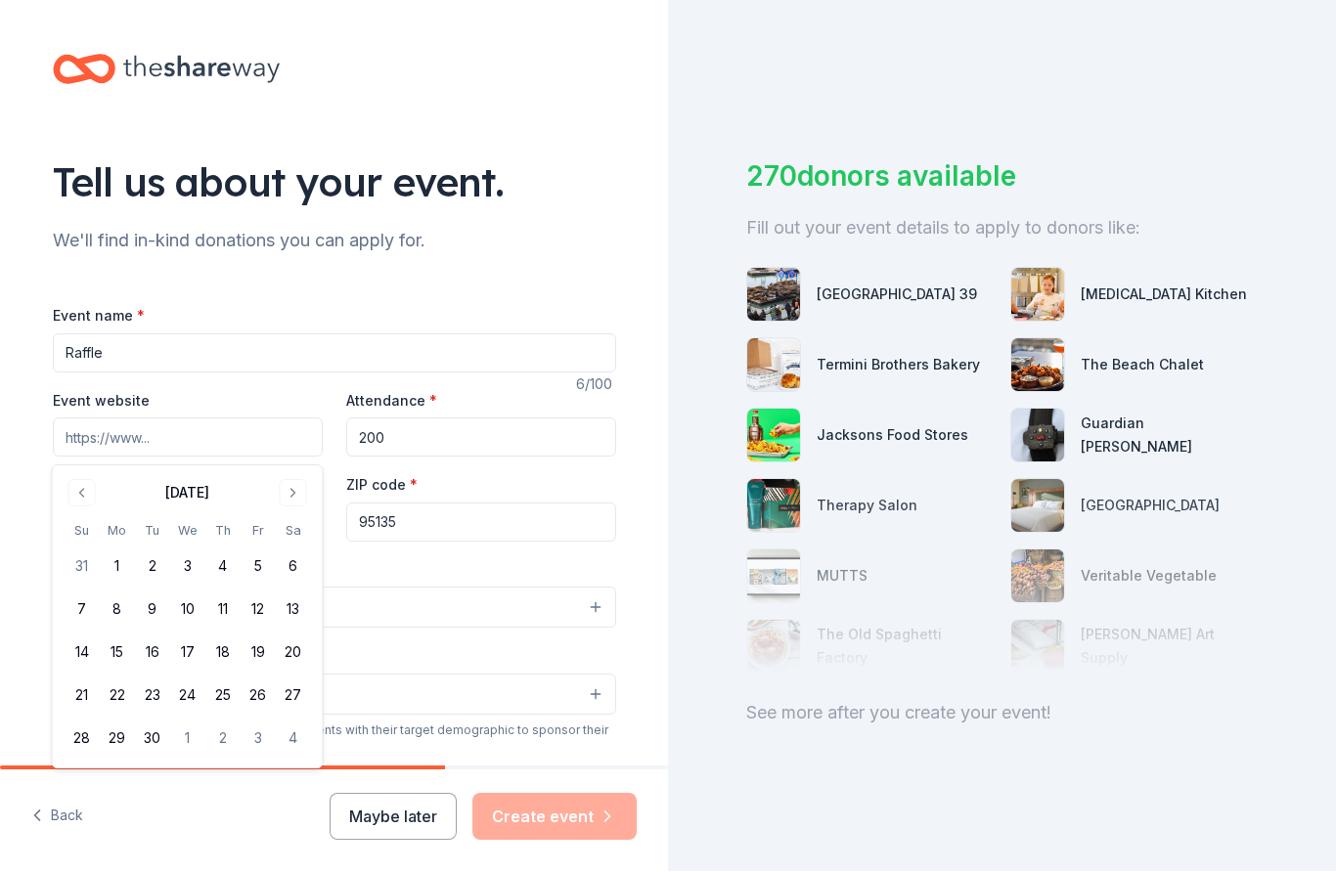
click at [305, 496] on button "Go to next month" at bounding box center [293, 493] width 27 height 27
click at [197, 656] on button "15" at bounding box center [187, 653] width 35 height 35
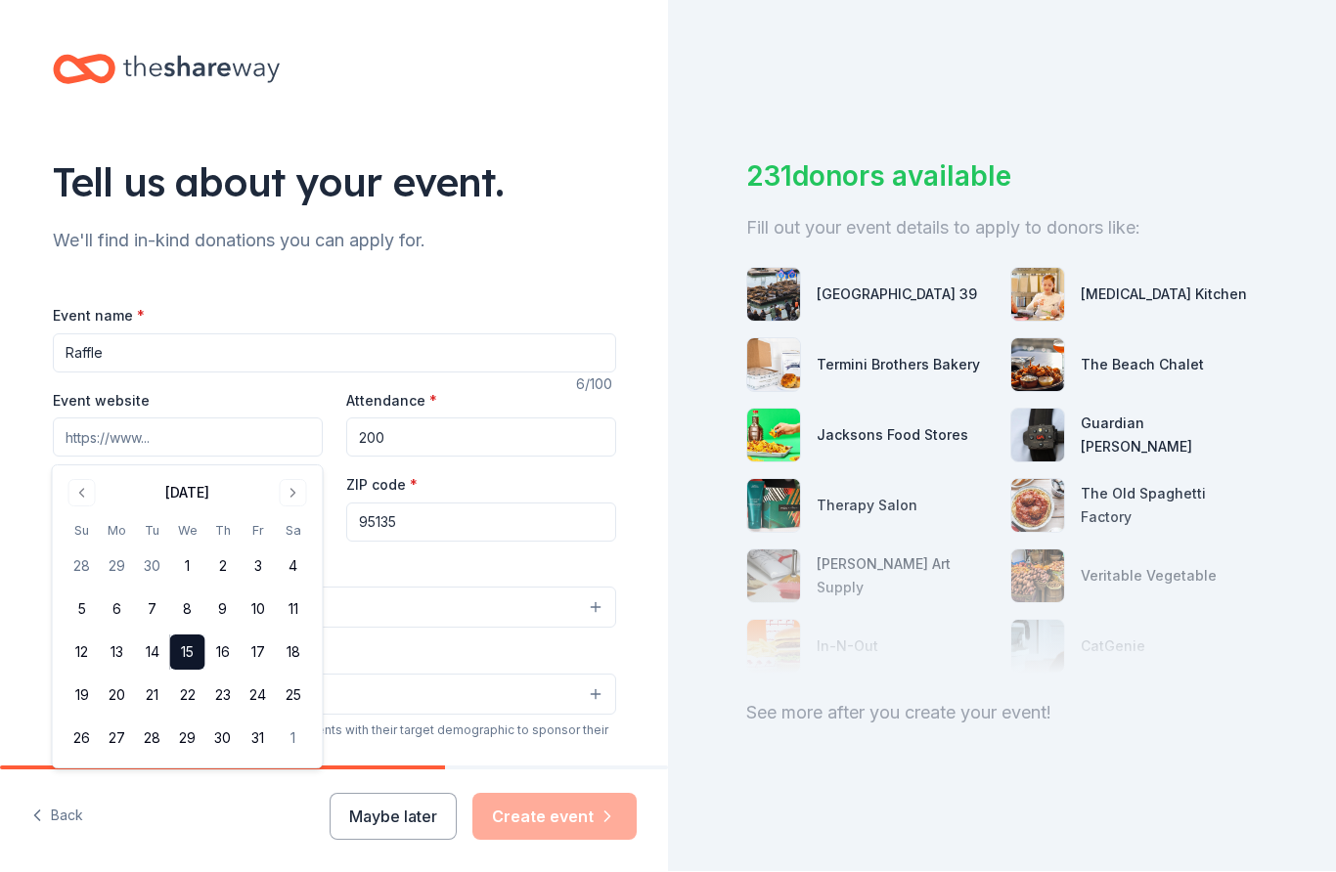
click at [88, 504] on button "10/15/2025" at bounding box center [188, 523] width 270 height 39
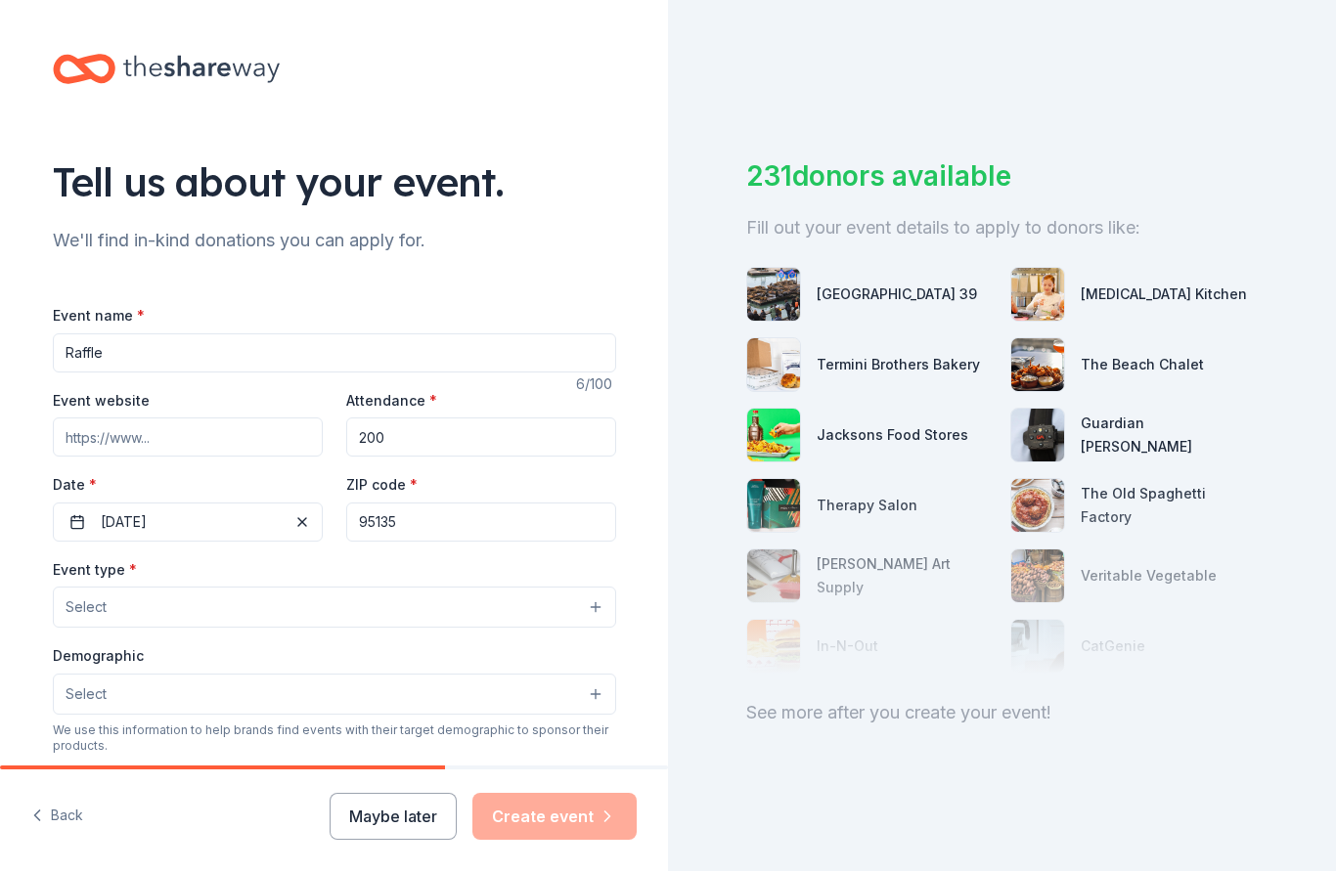
click at [594, 588] on button "Select" at bounding box center [334, 608] width 563 height 41
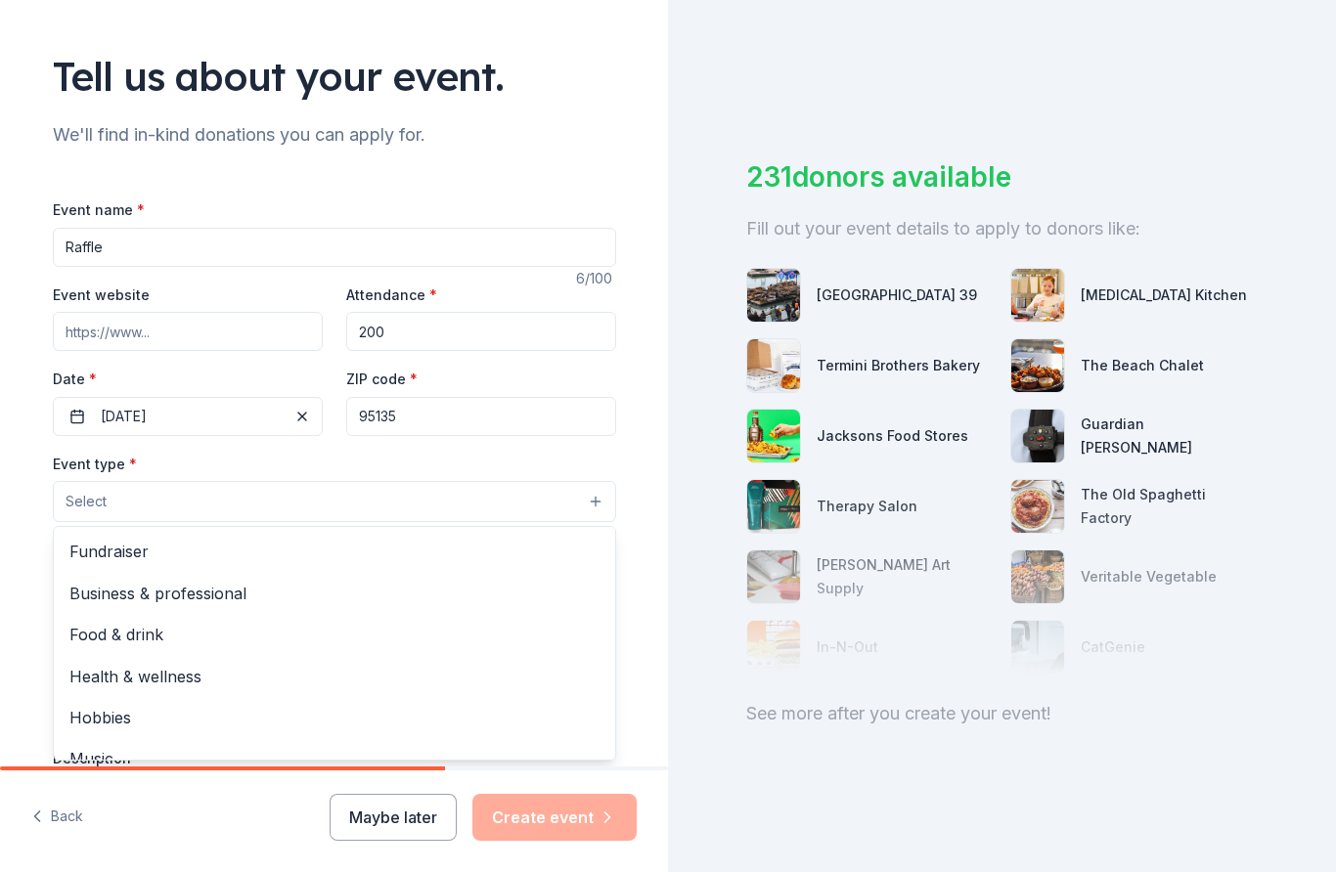
scroll to position [0, 0]
click at [137, 539] on span "Fundraiser" at bounding box center [334, 551] width 530 height 25
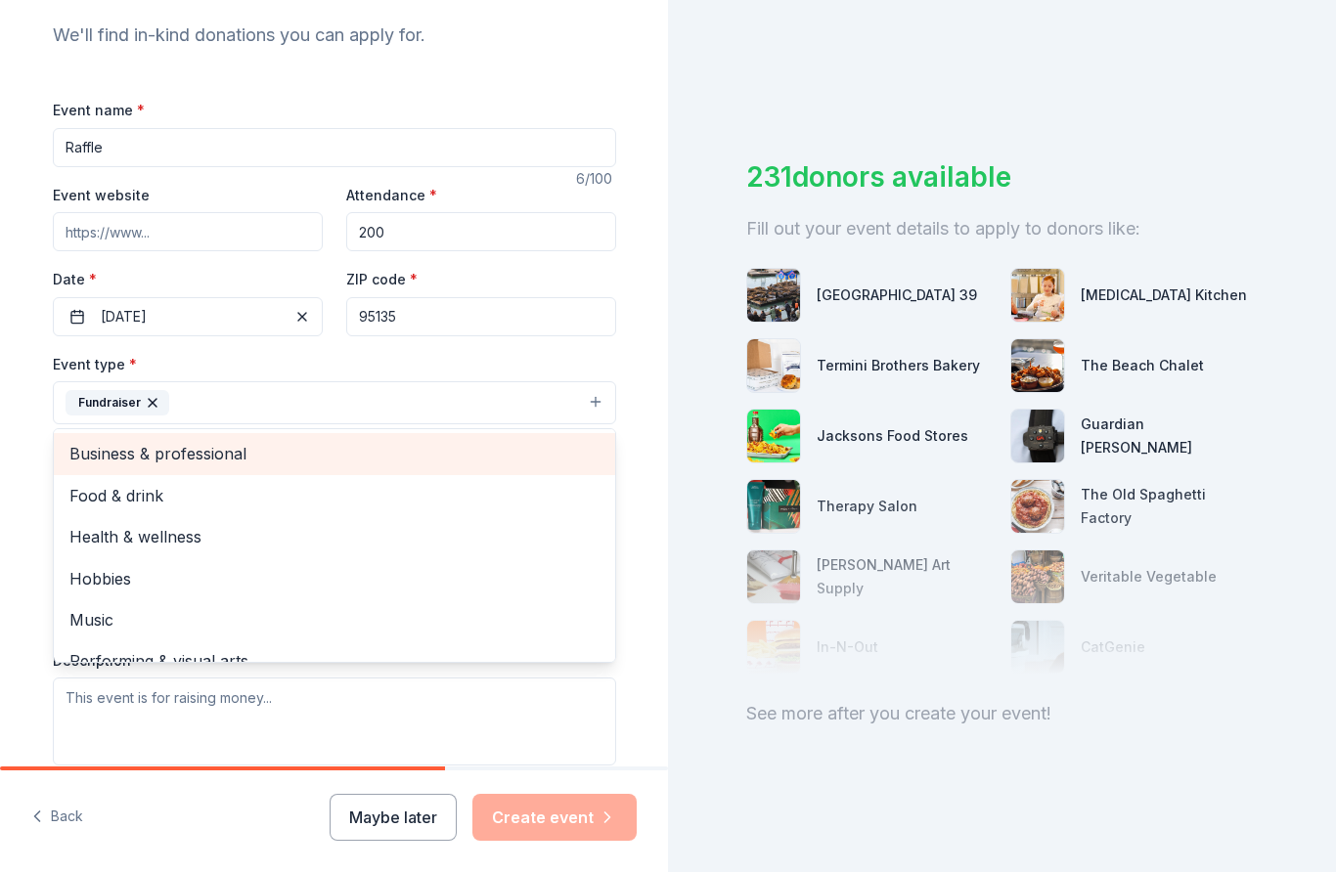
scroll to position [208, 0]
click at [535, 379] on button "Fundraiser" at bounding box center [334, 400] width 563 height 43
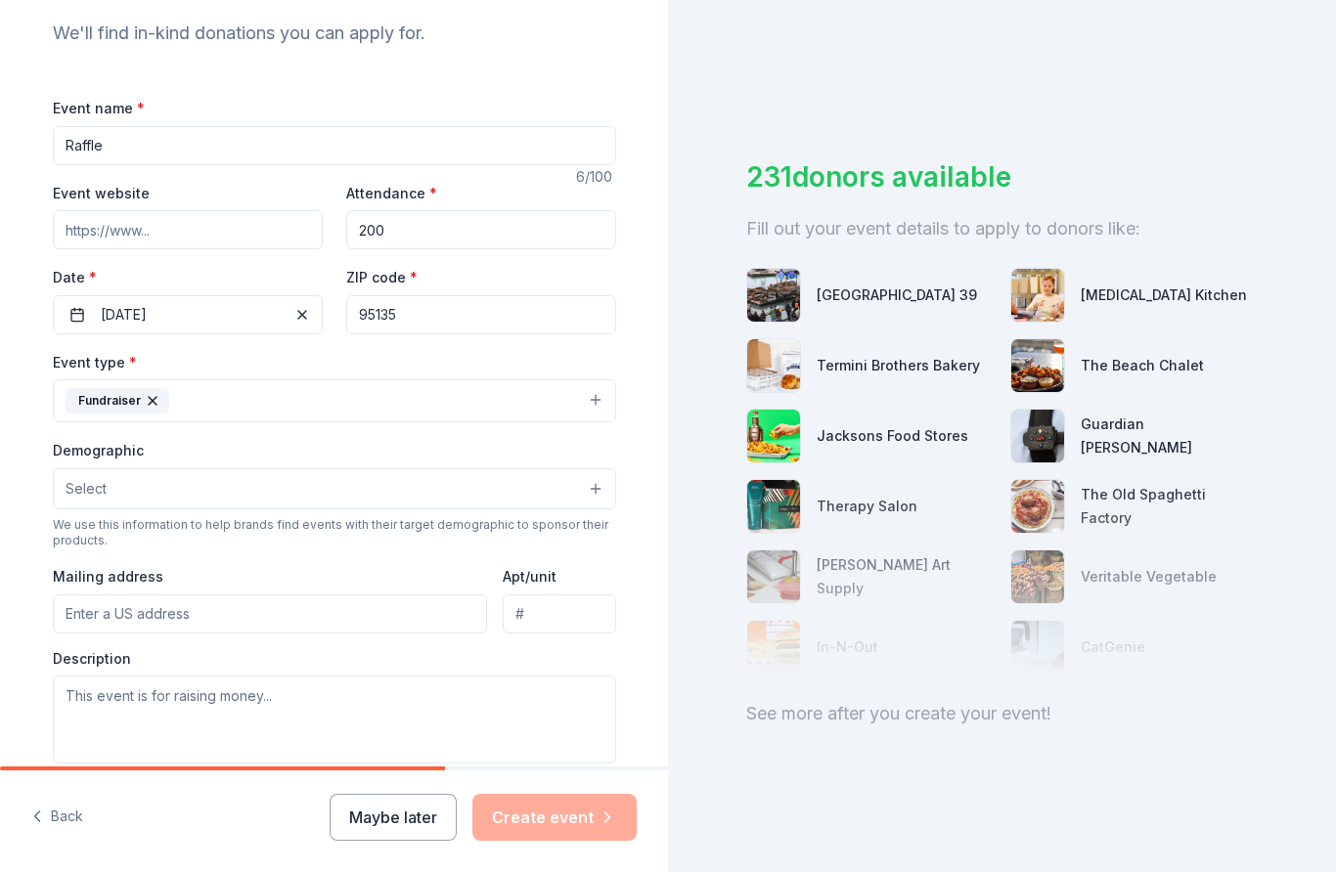
click at [596, 468] on button "Select" at bounding box center [334, 488] width 563 height 41
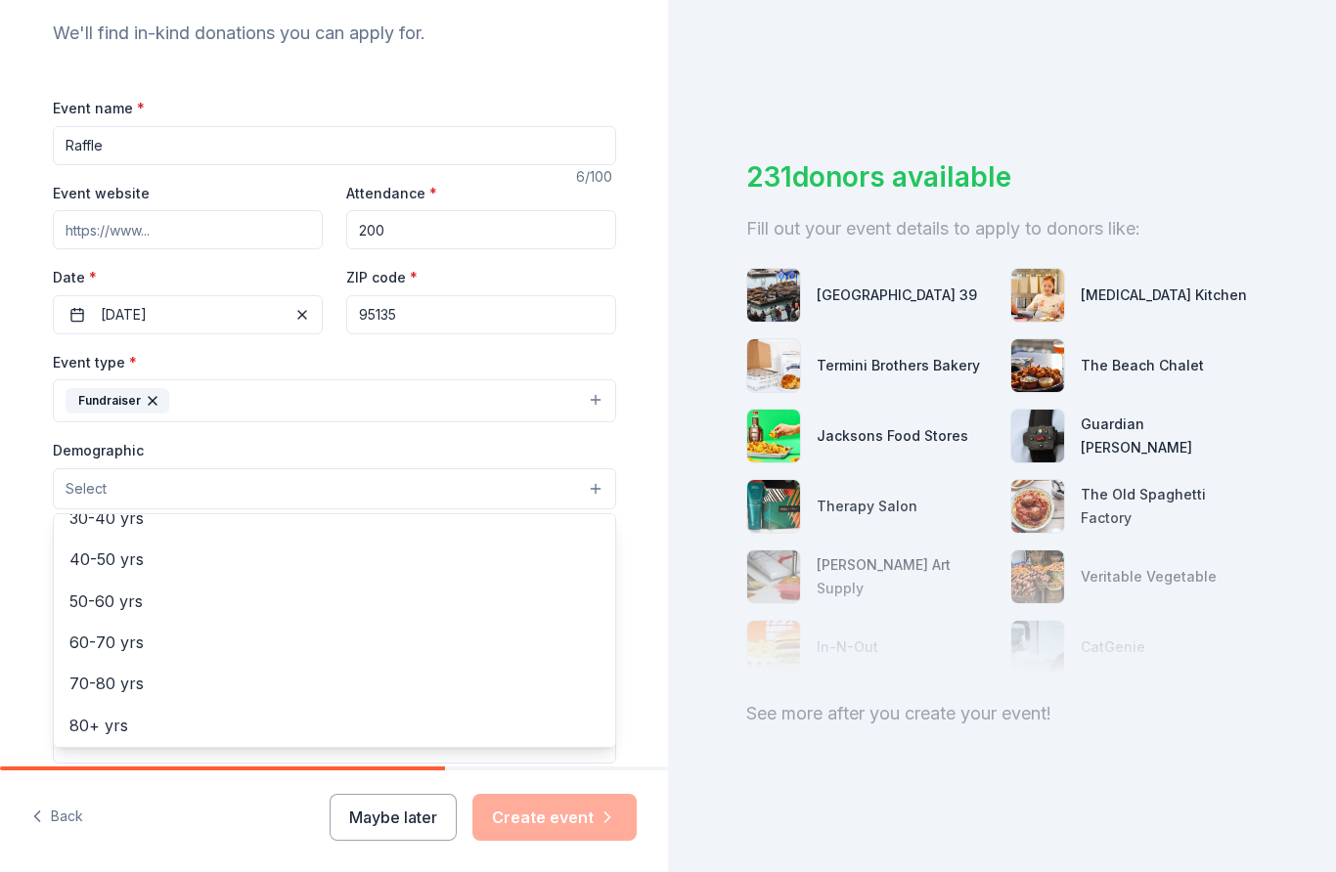
scroll to position [309, 0]
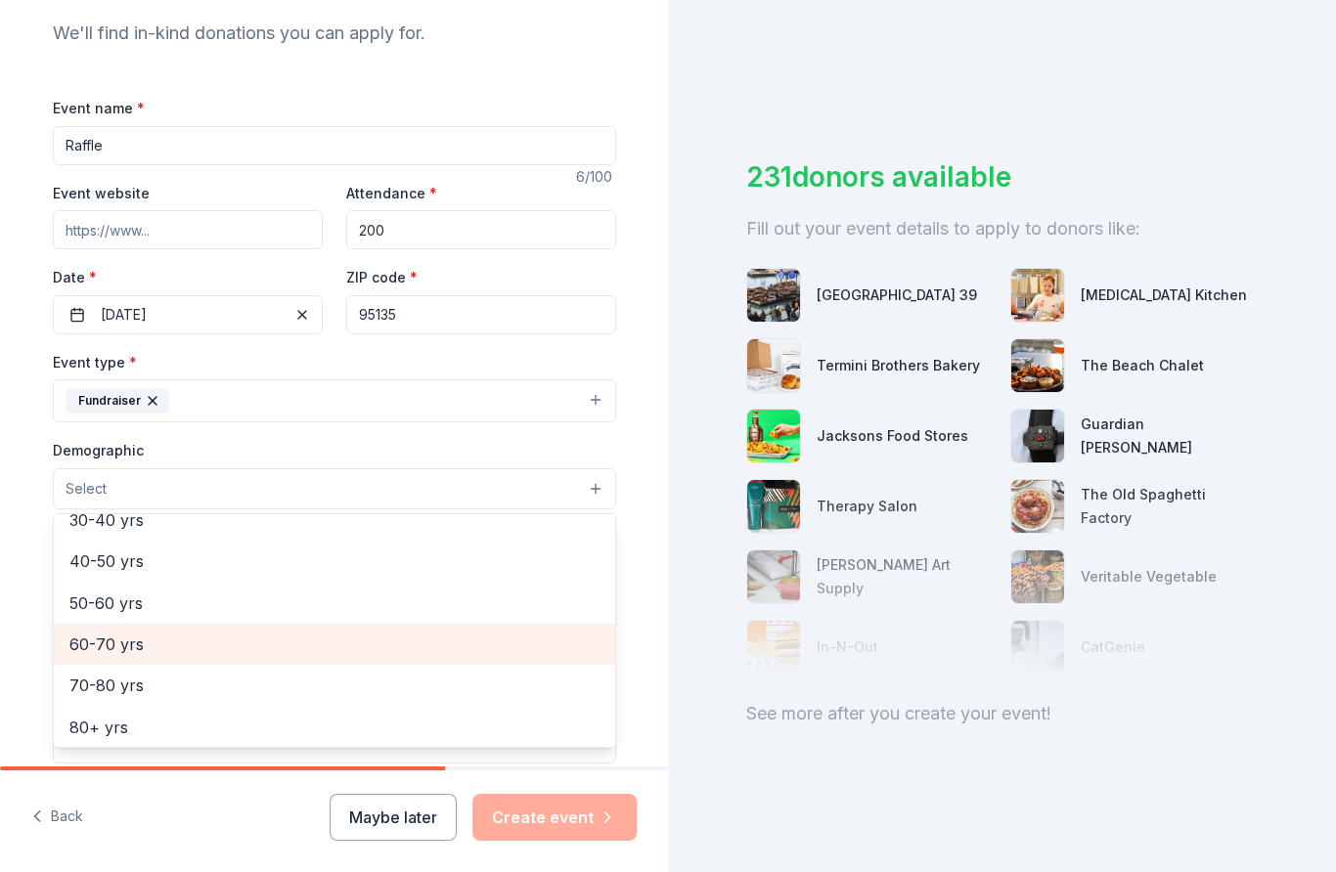
click at [127, 632] on span "60-70 yrs" at bounding box center [334, 644] width 530 height 25
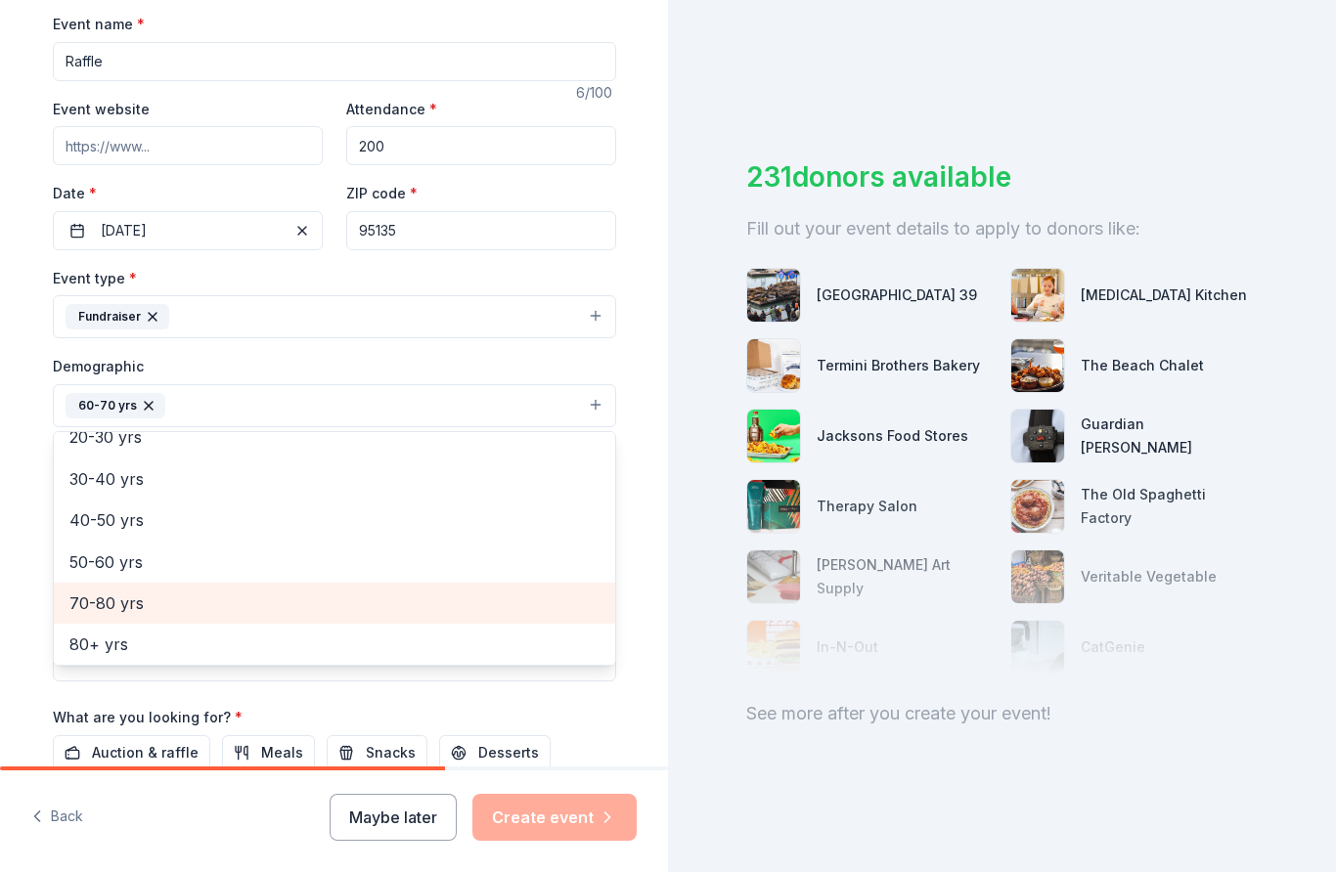
scroll to position [325, 0]
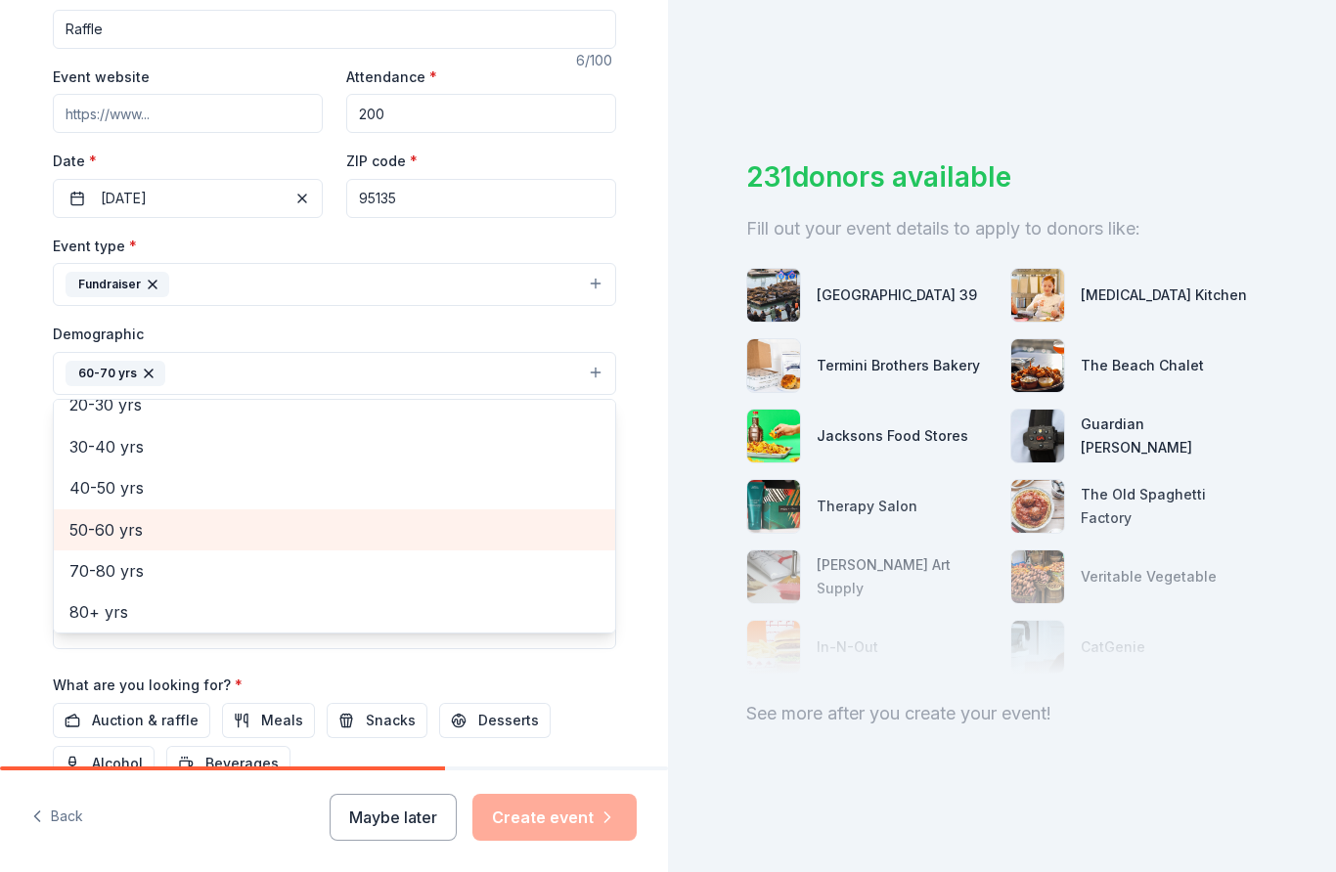
click at [510, 517] on span "50-60 yrs" at bounding box center [334, 529] width 530 height 25
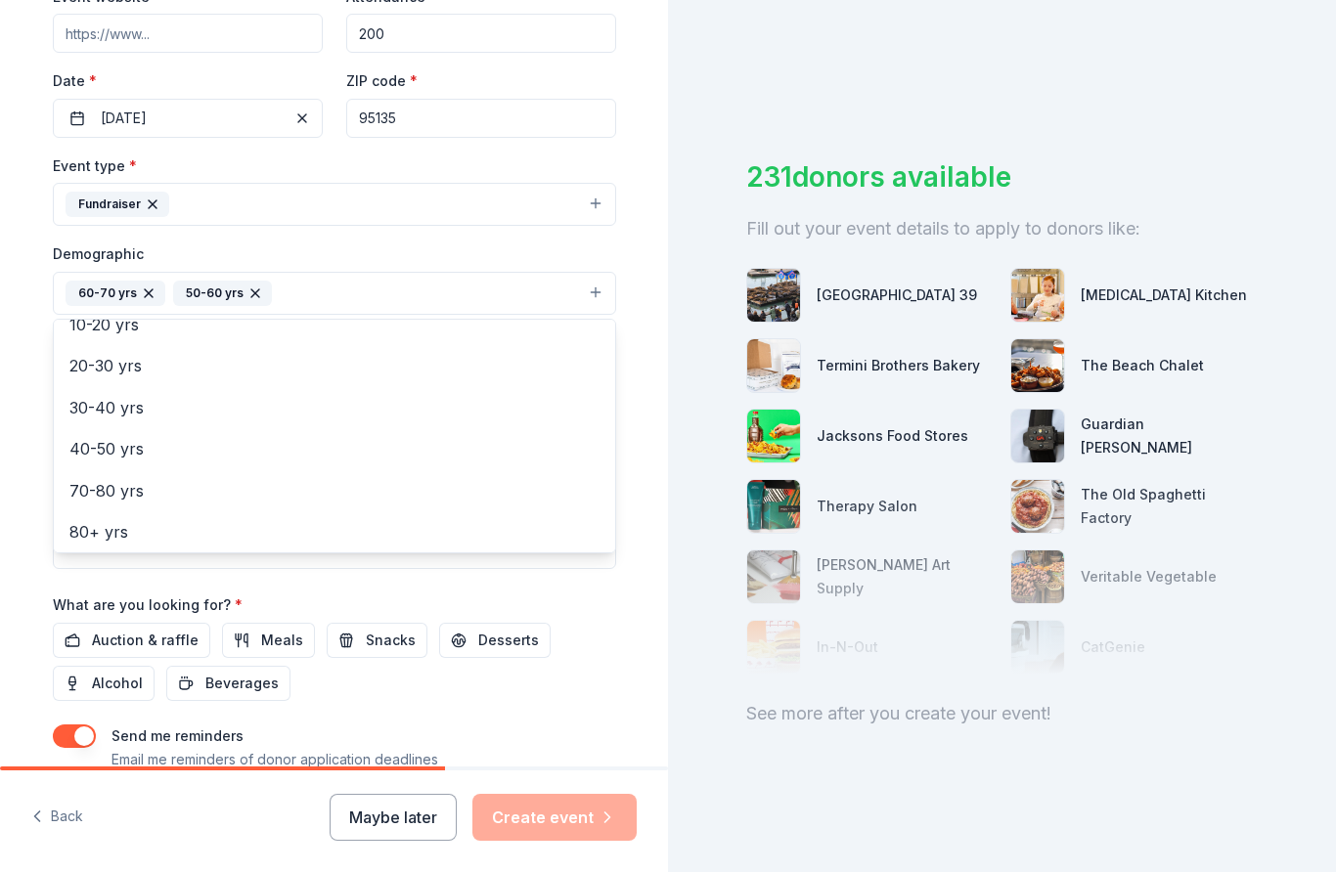
scroll to position [418, 0]
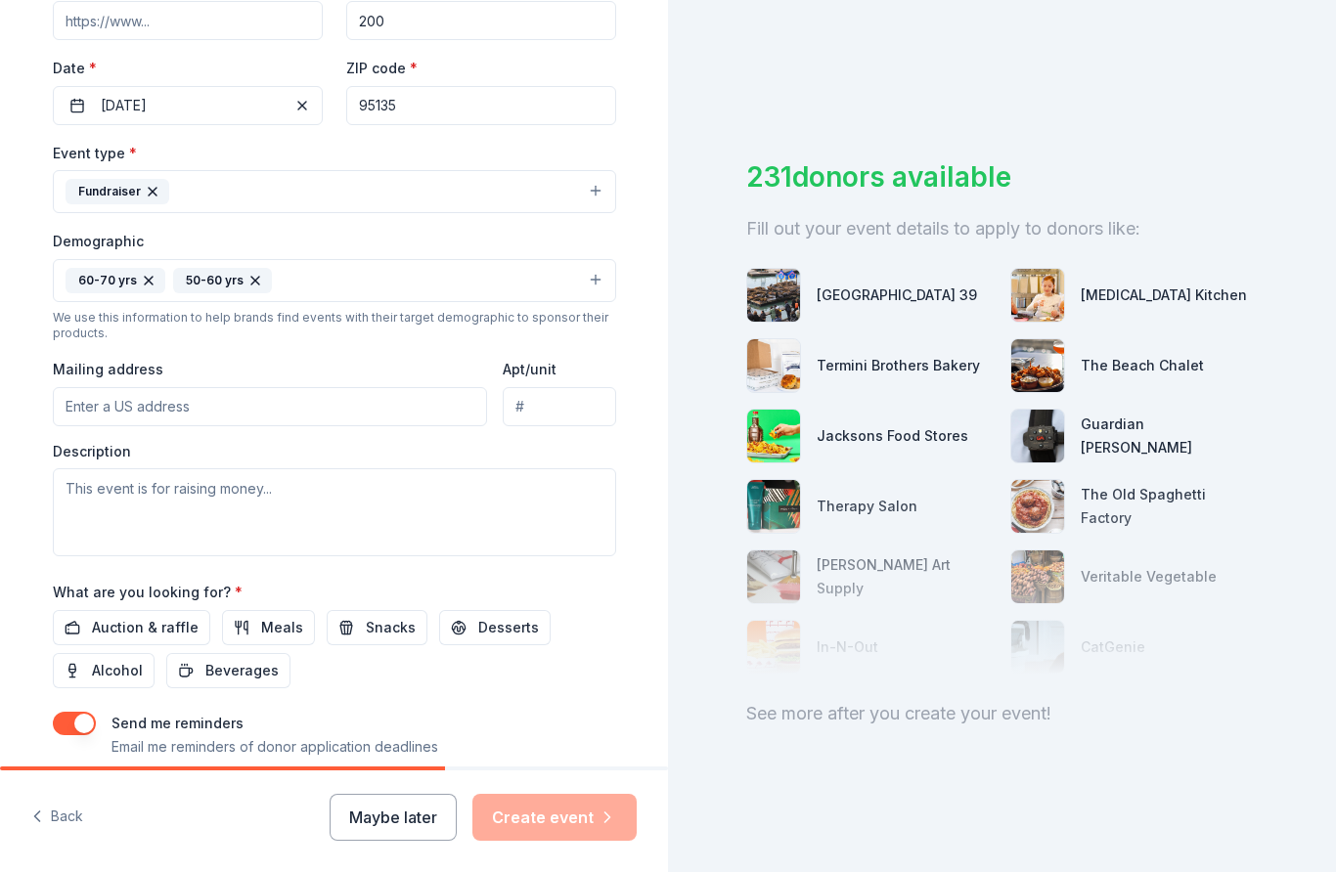
click at [144, 610] on button "Auction & raffle" at bounding box center [131, 627] width 157 height 35
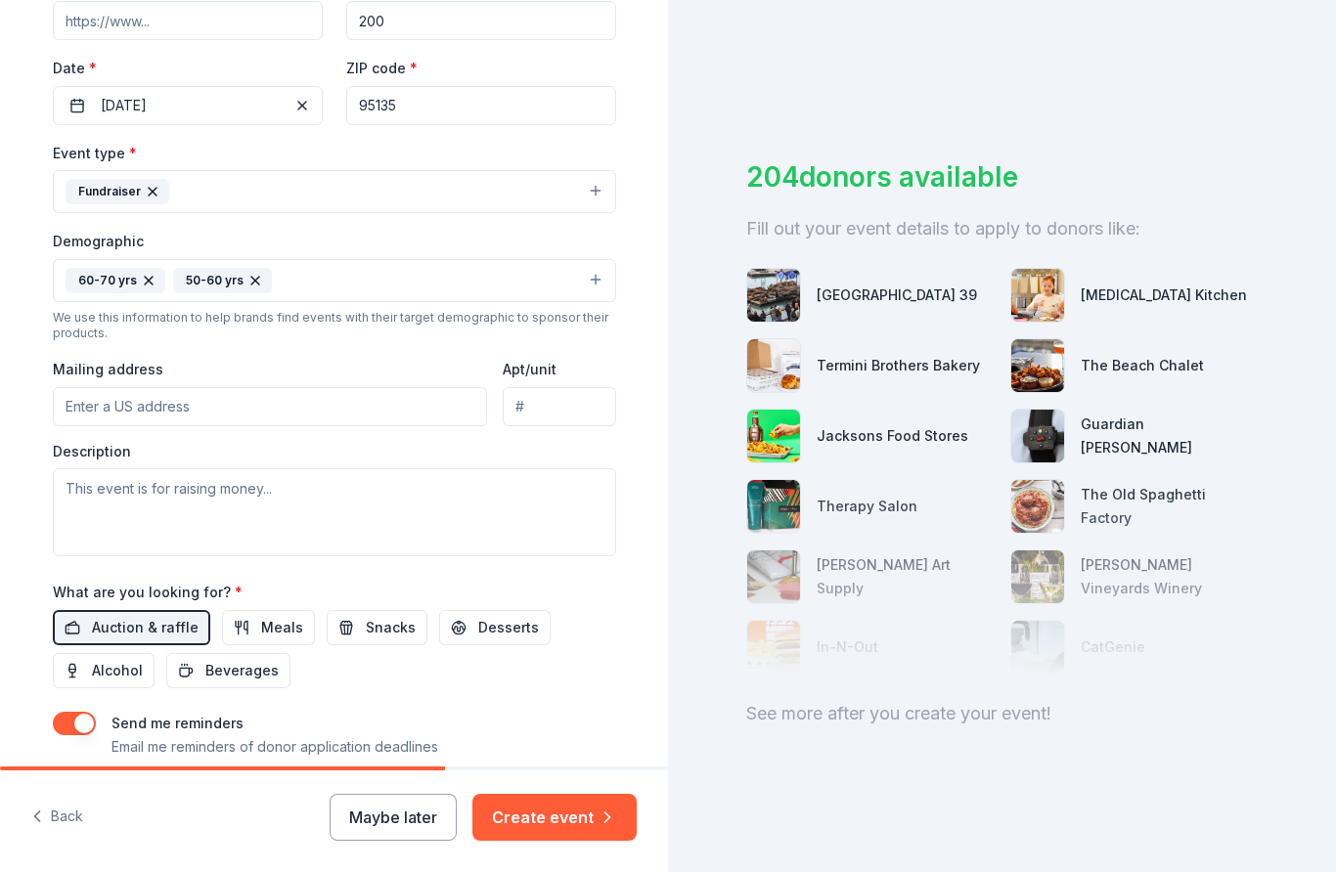
click at [598, 840] on button "Create event" at bounding box center [554, 817] width 164 height 47
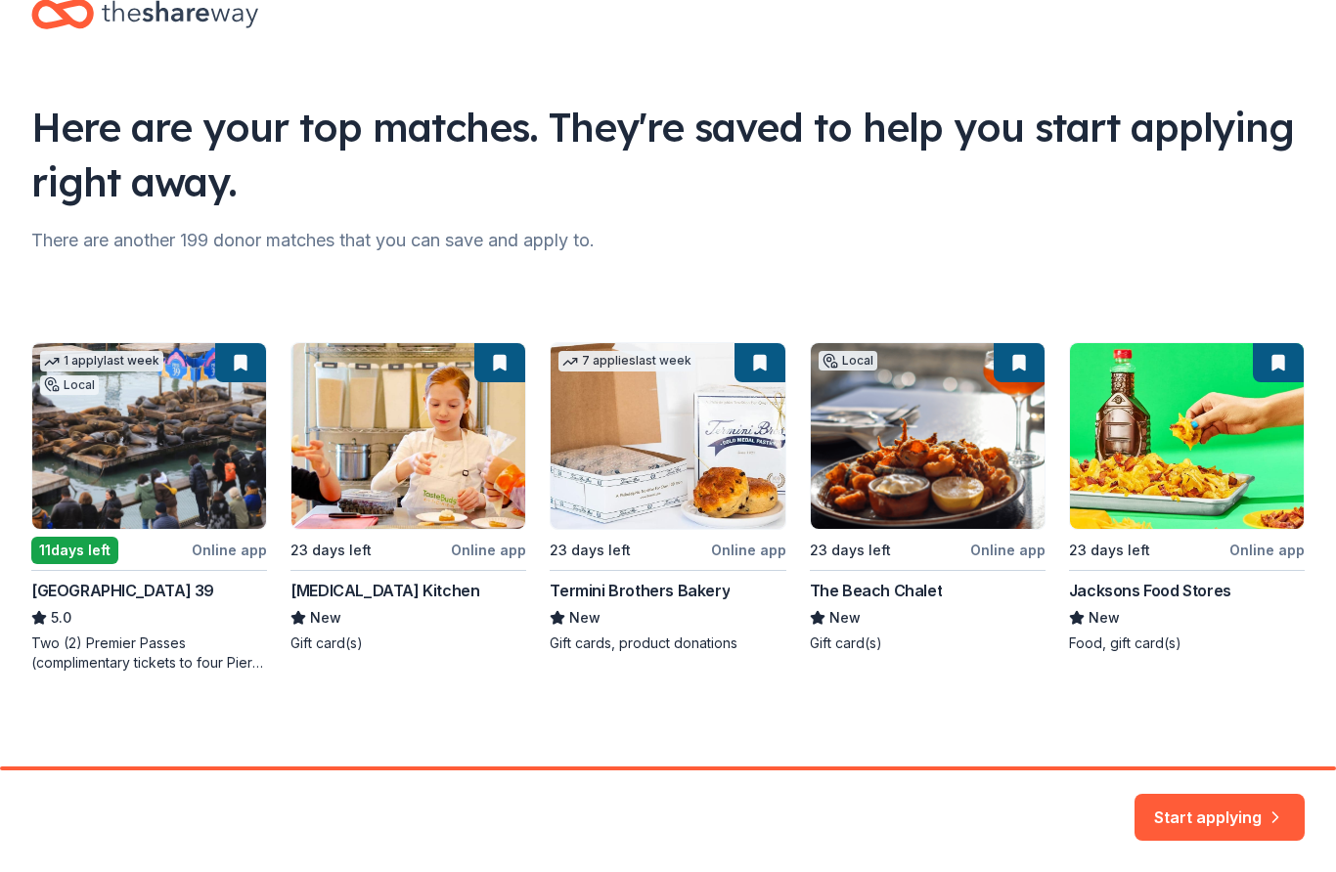
scroll to position [56, 0]
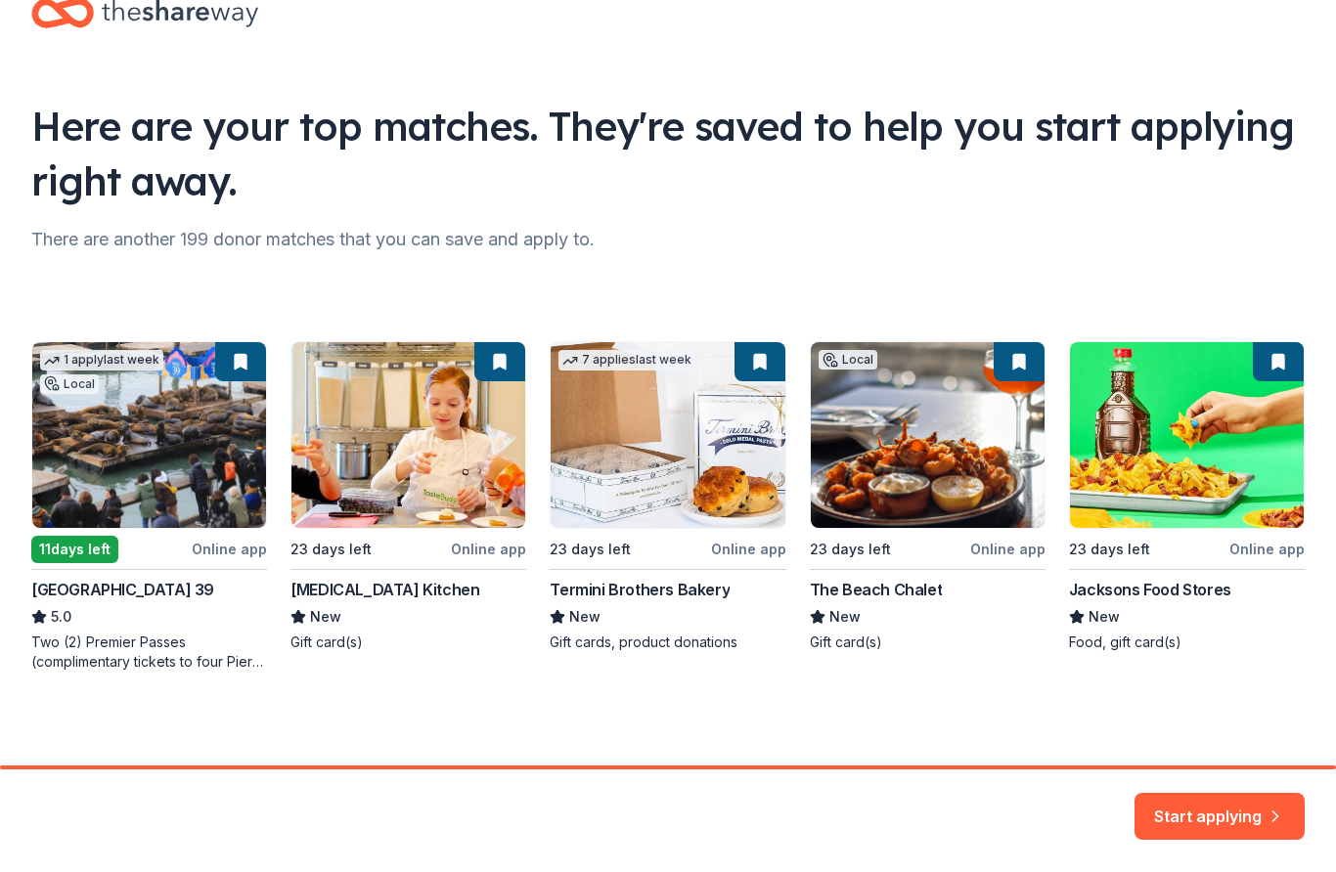
click at [1240, 827] on button "Start applying" at bounding box center [1220, 805] width 170 height 47
click at [1234, 816] on div "Start applying" at bounding box center [1220, 817] width 170 height 47
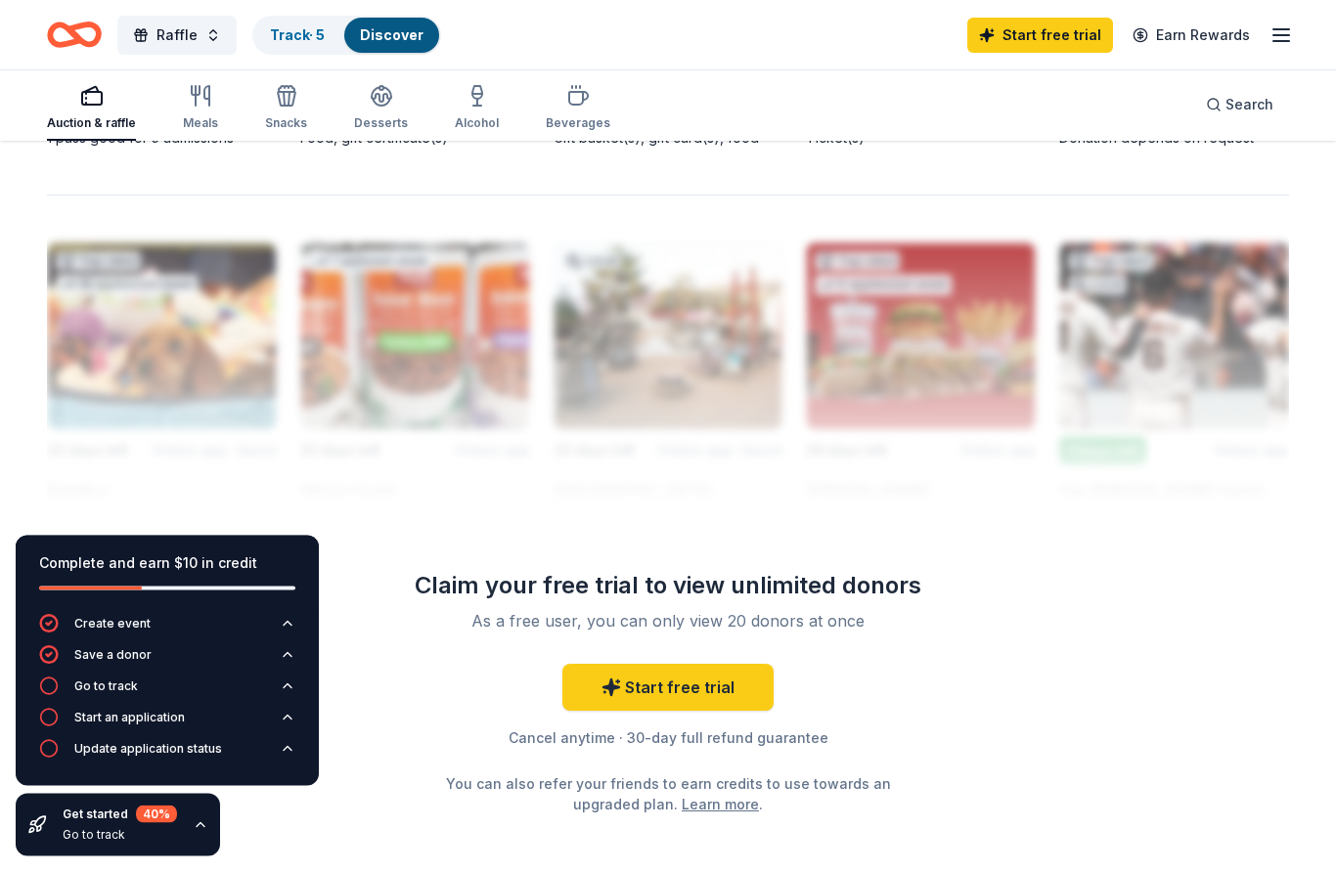
scroll to position [1680, 0]
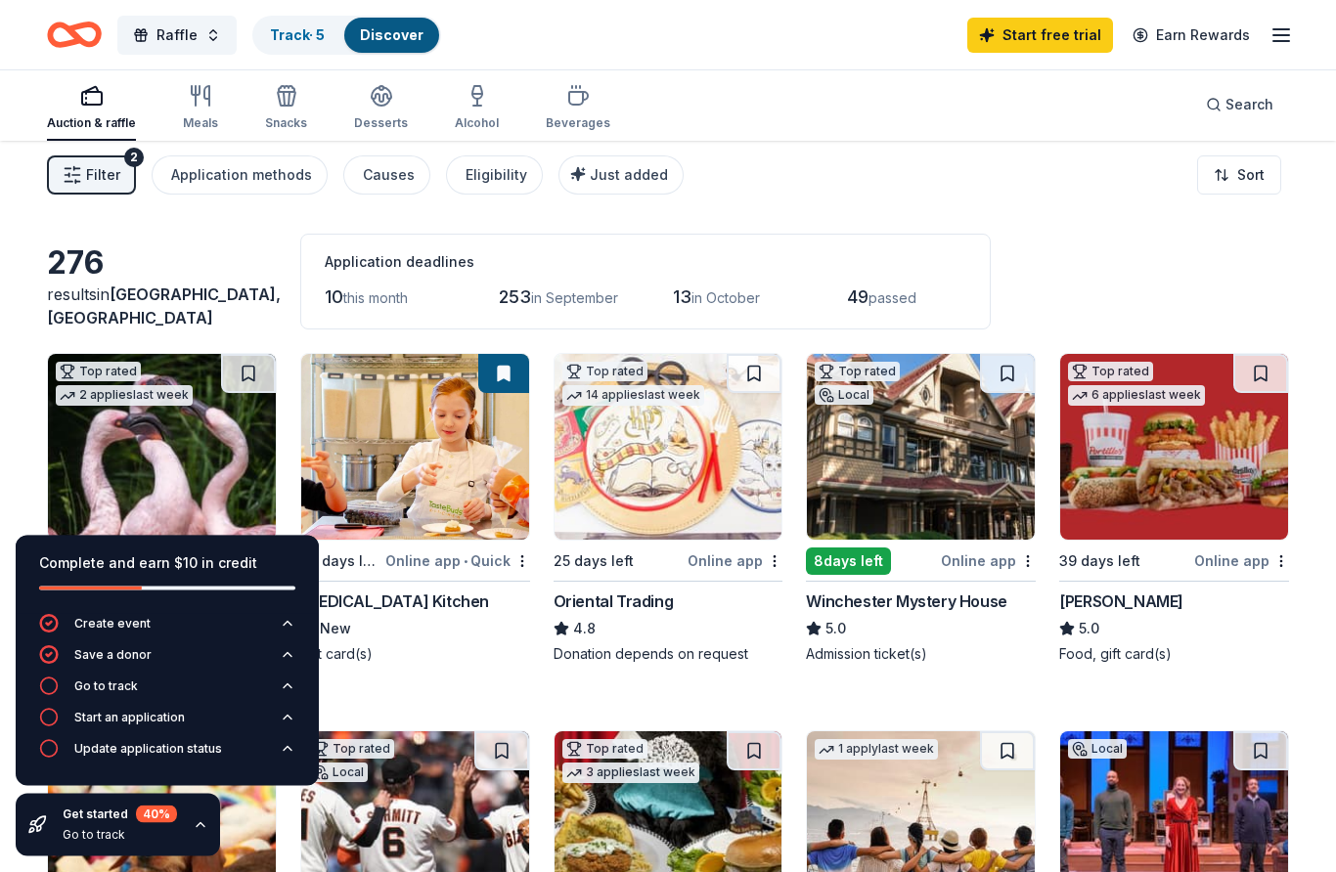
scroll to position [0, 0]
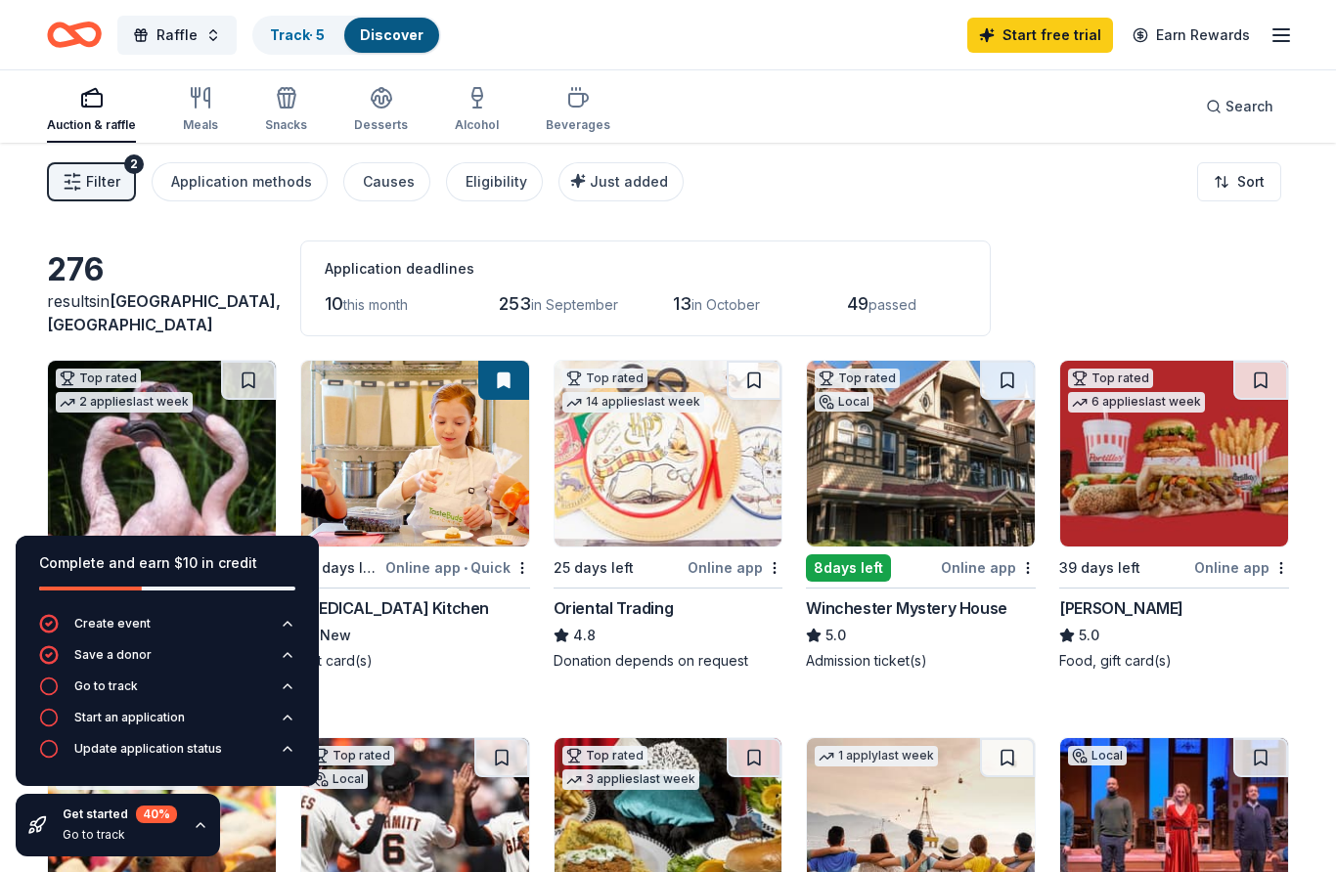
click at [382, 179] on div "Causes" at bounding box center [389, 181] width 52 height 23
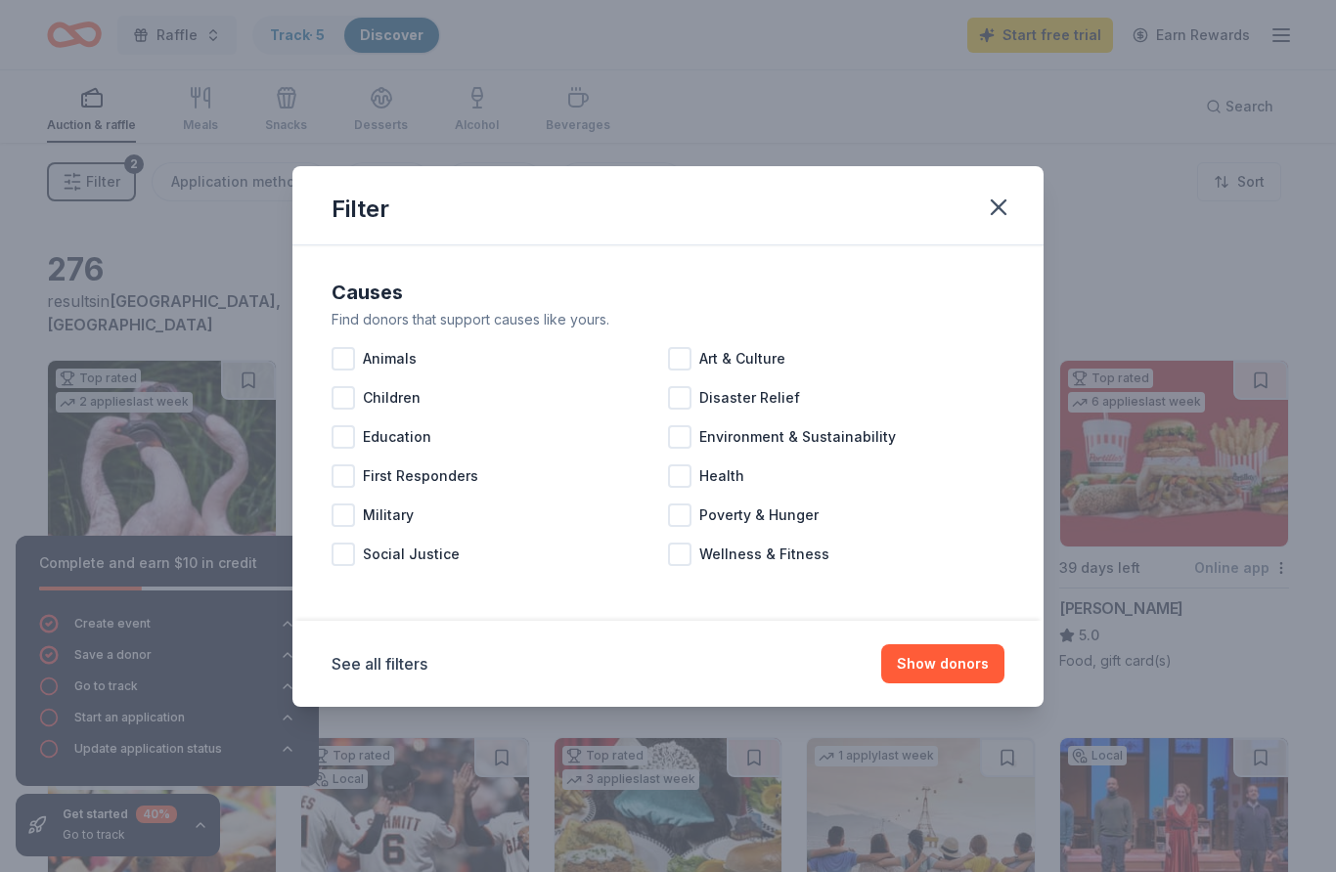
click at [686, 490] on div "Health" at bounding box center [836, 476] width 336 height 39
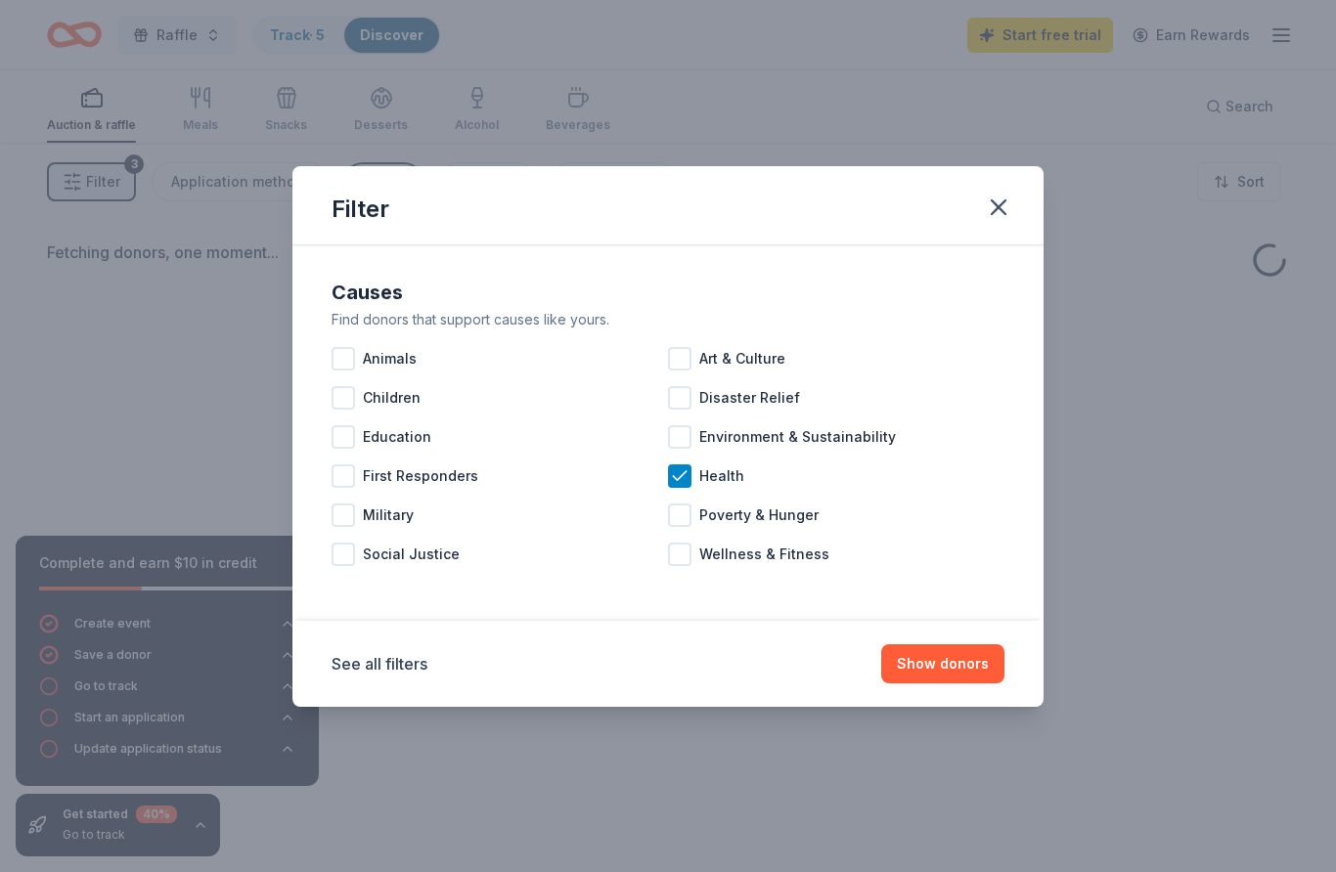
click at [965, 664] on button "Show donors" at bounding box center [942, 664] width 123 height 39
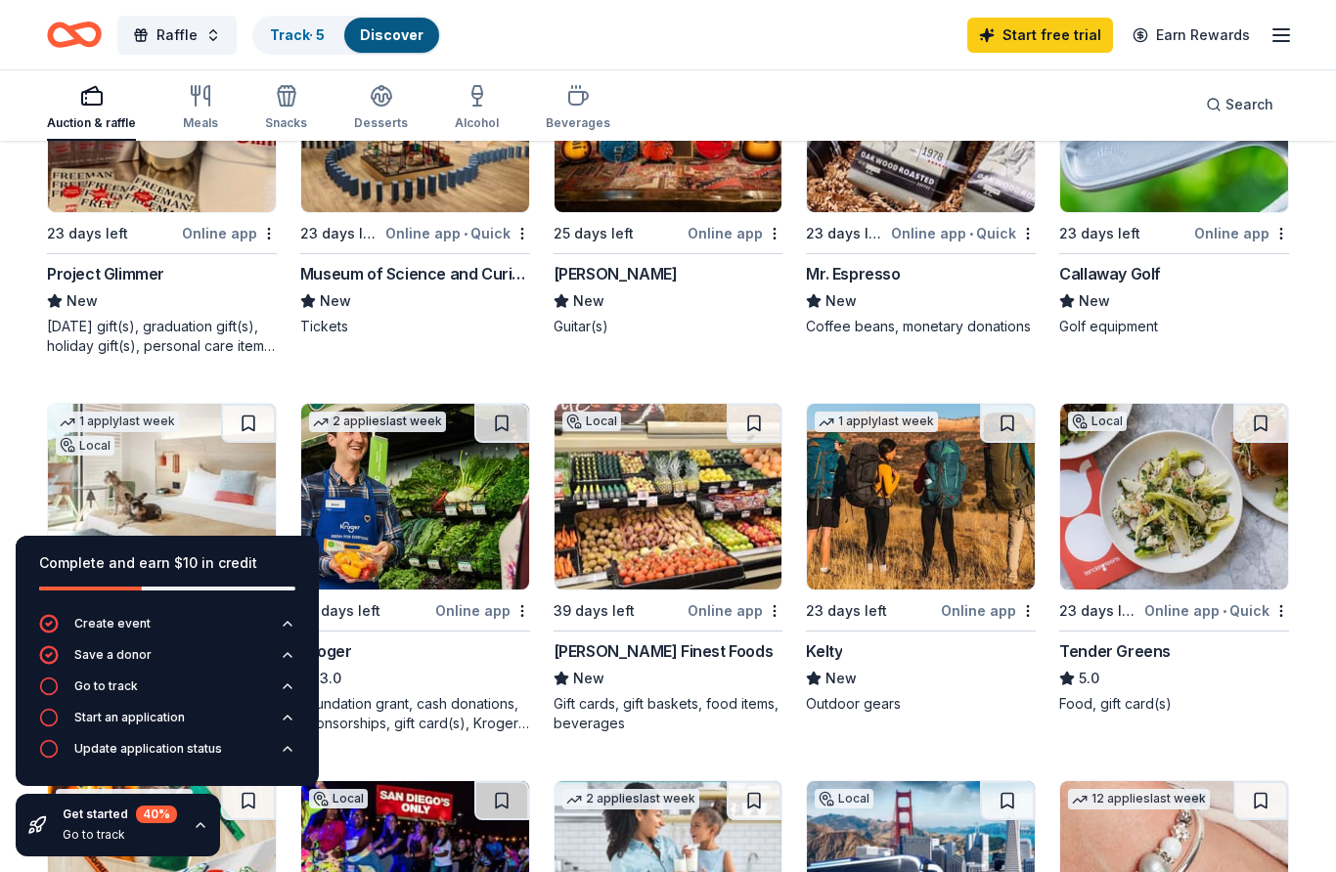
scroll to position [715, 0]
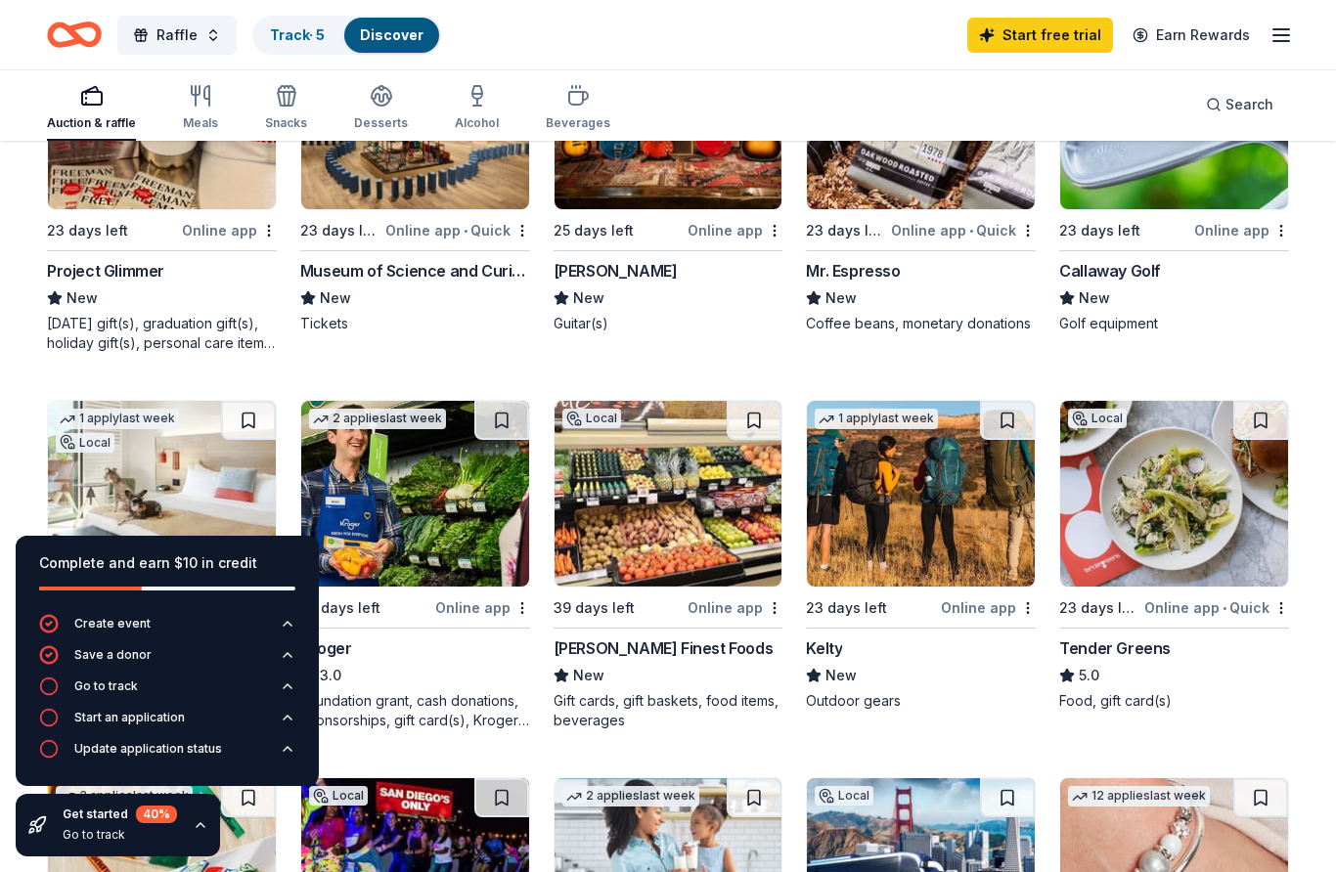
click at [1214, 513] on img at bounding box center [1174, 494] width 228 height 186
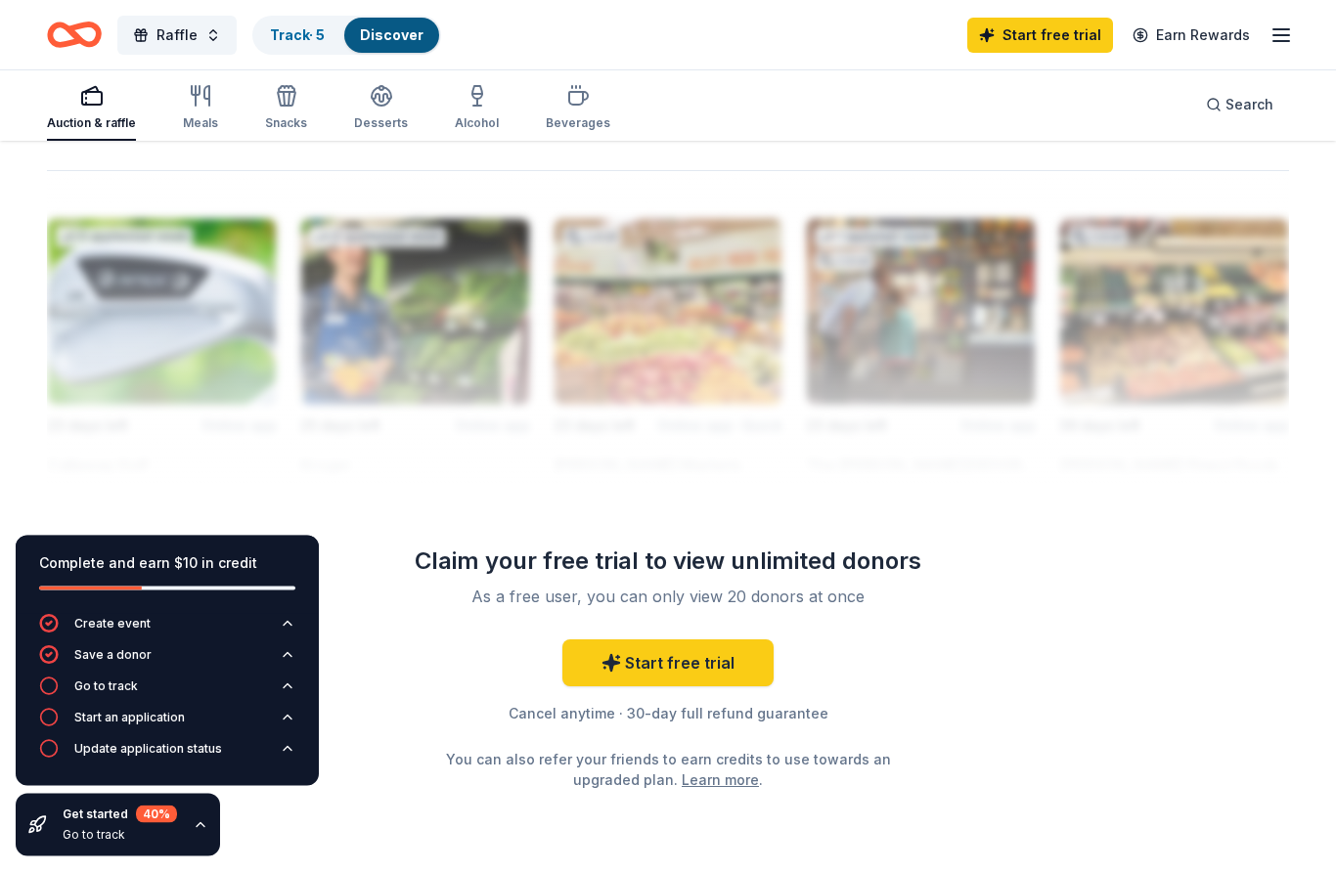
scroll to position [1700, 0]
